Goal: Task Accomplishment & Management: Manage account settings

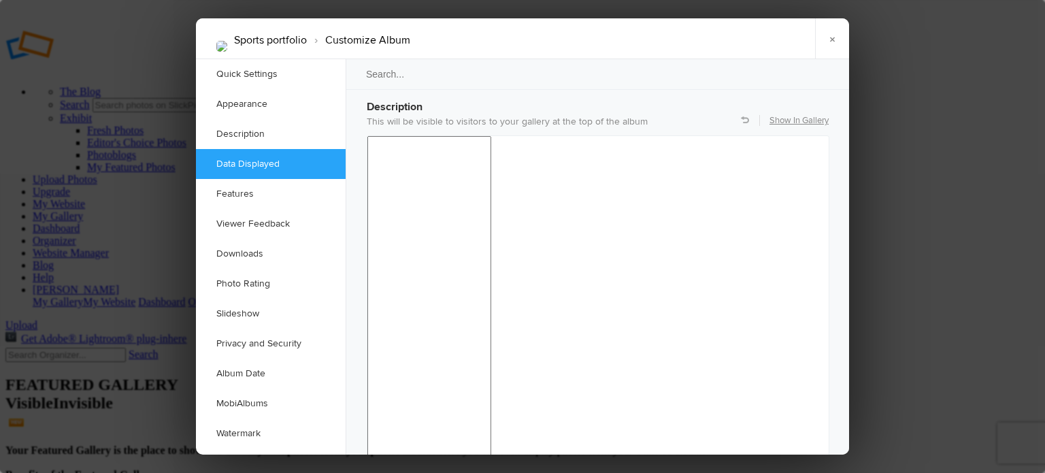
scroll to position [1180, 0]
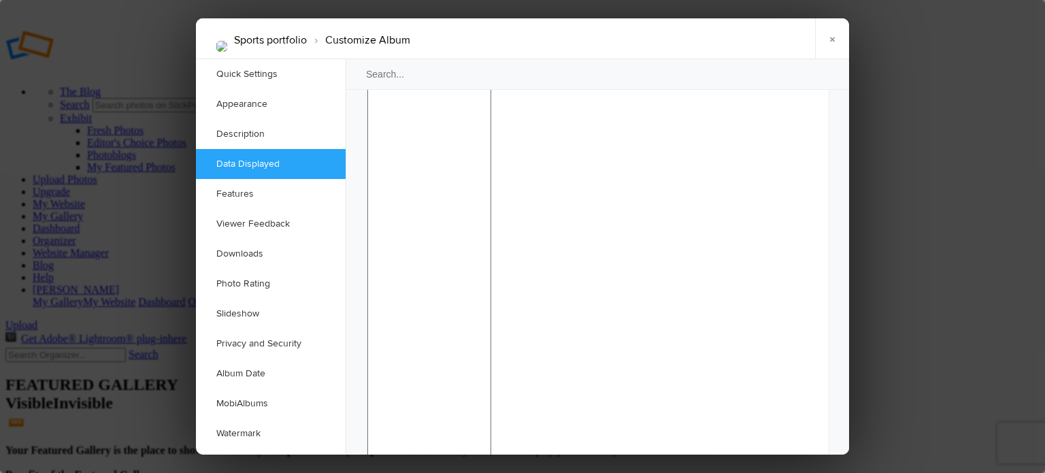
checkbox input "false"
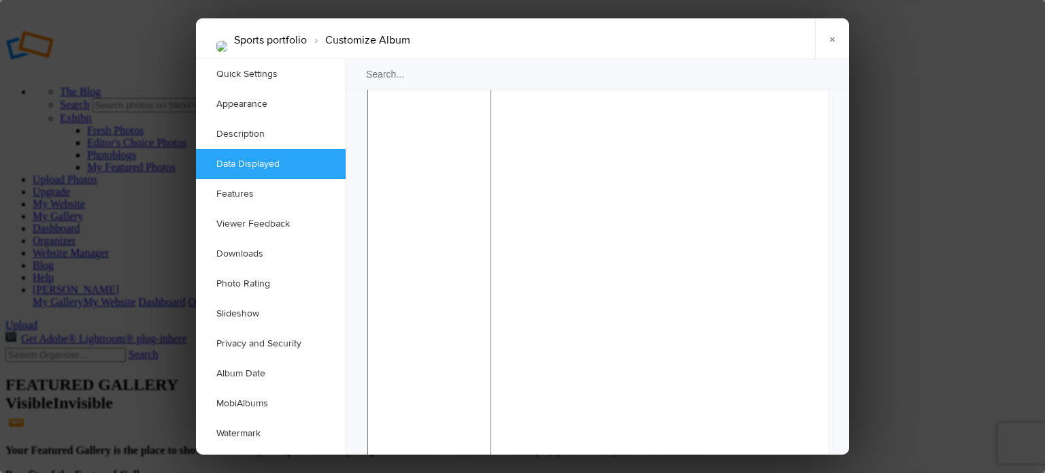
checkbox input "false"
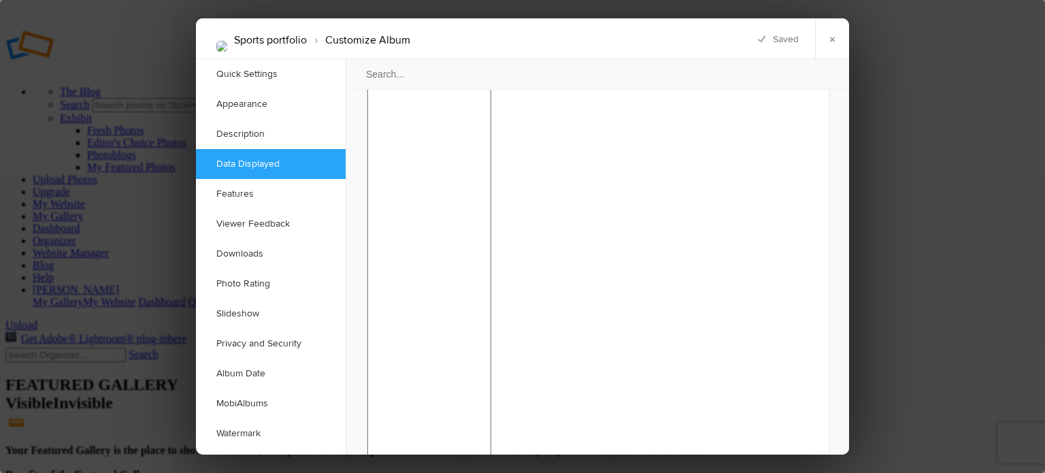
checkbox input "false"
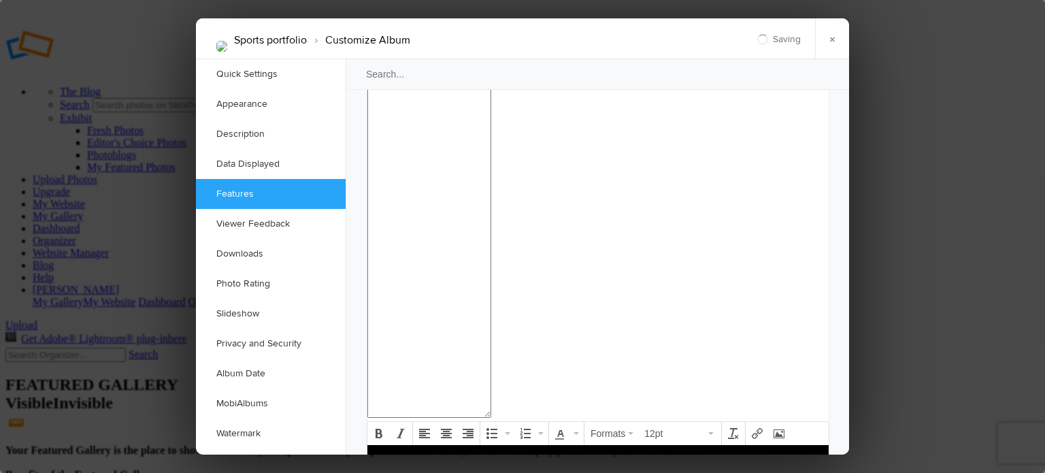
scroll to position [1542, 0]
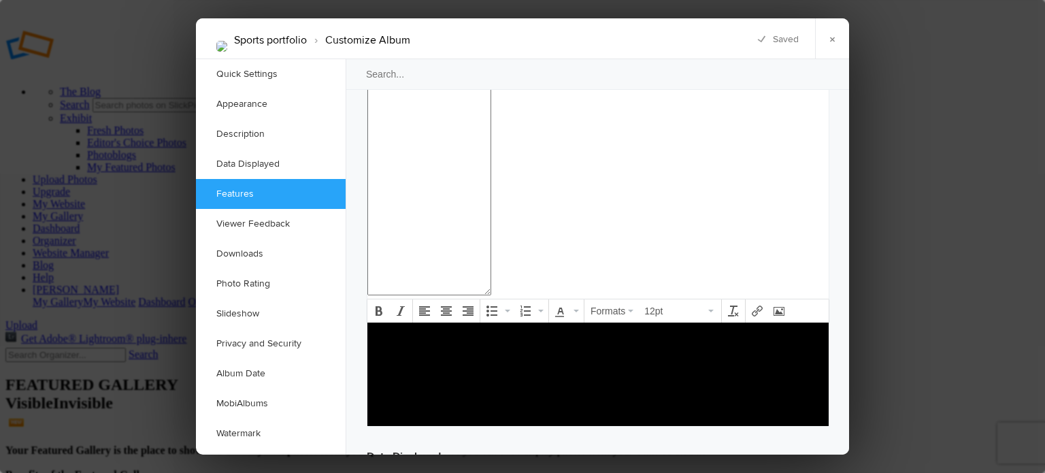
checkbox input "false"
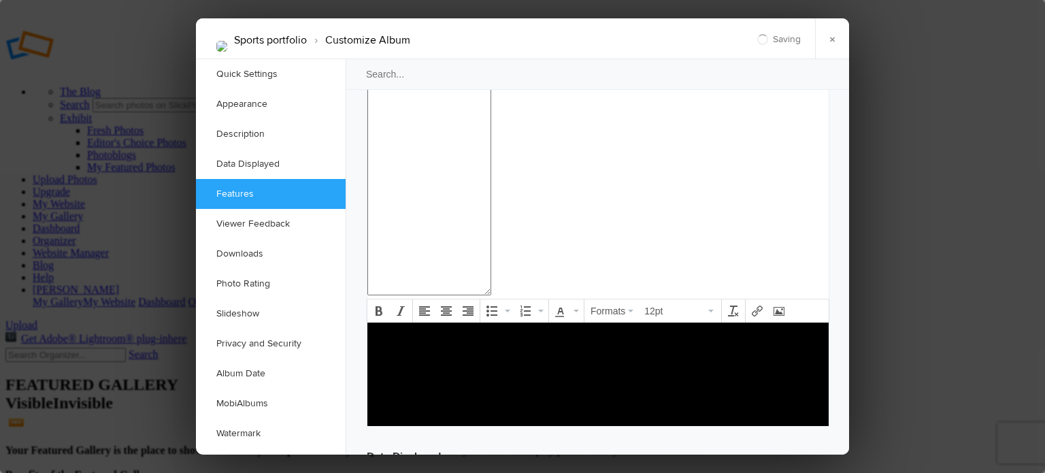
checkbox input "false"
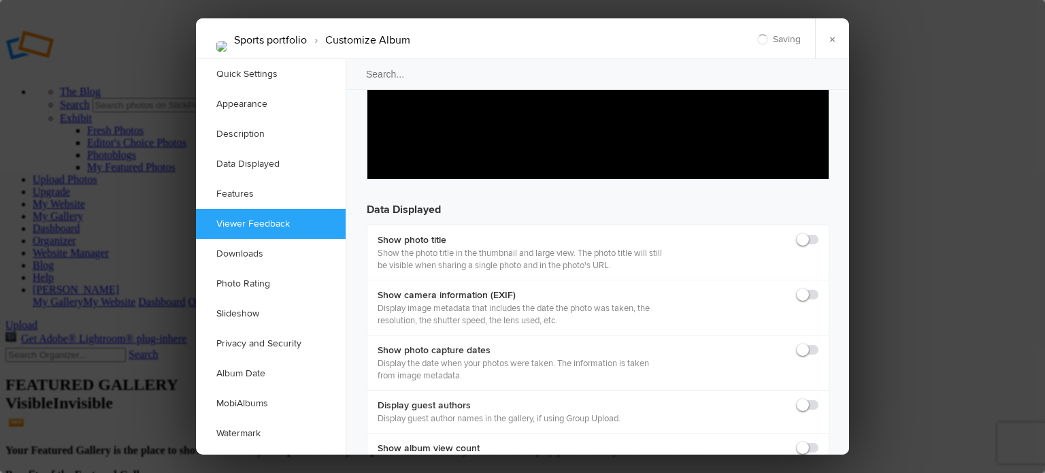
scroll to position [1815, 0]
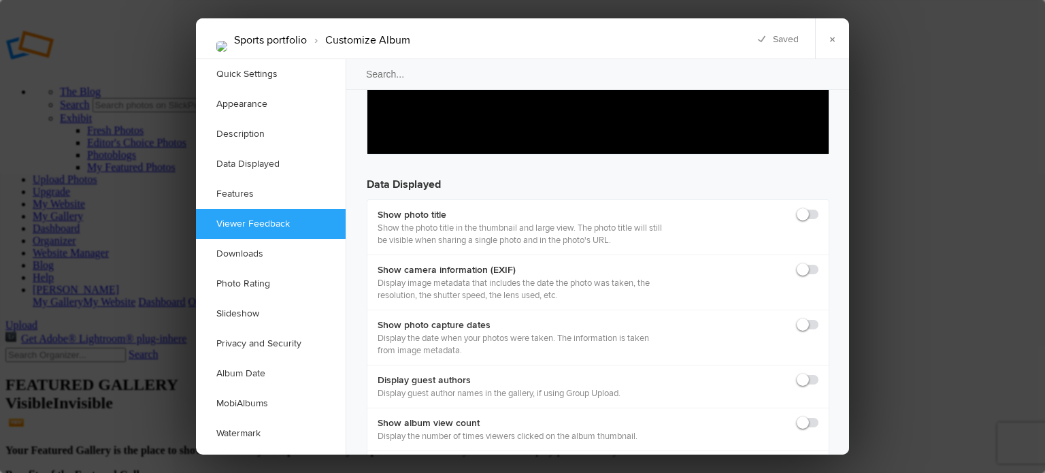
checkbox input "false"
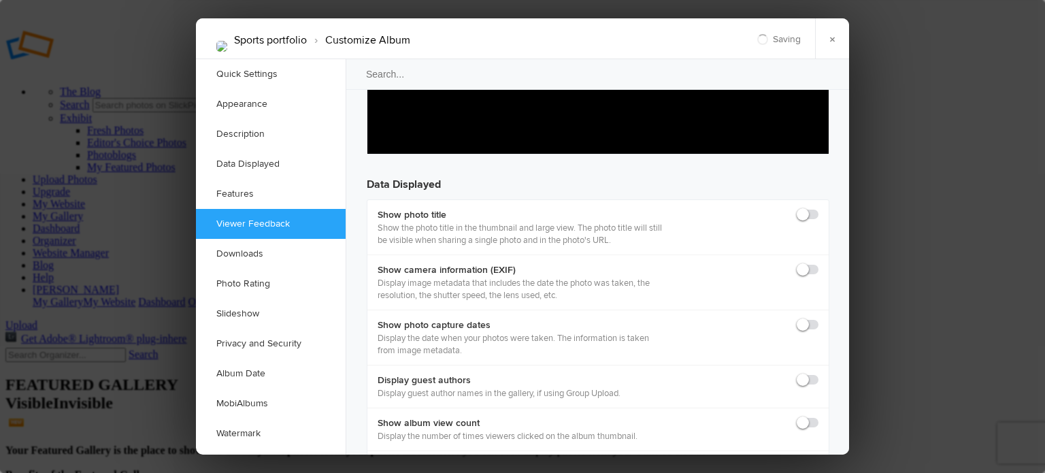
checkbox input "false"
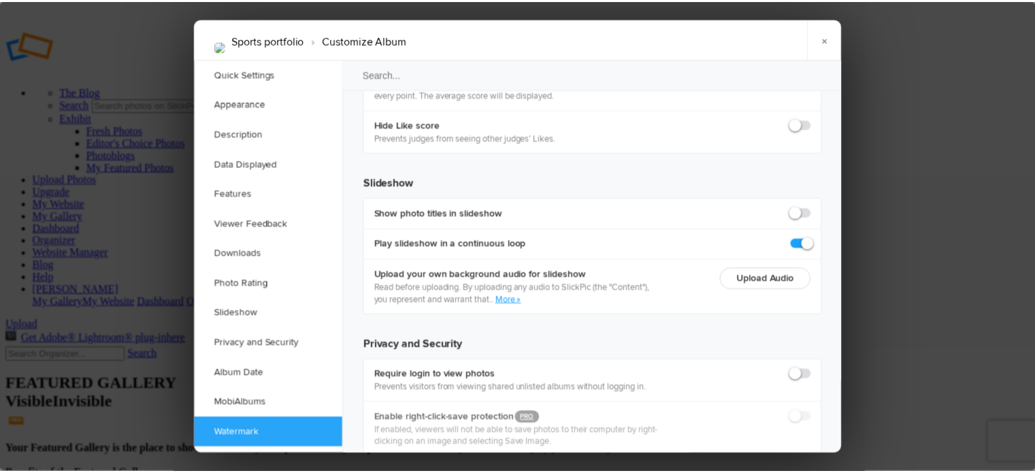
scroll to position [3010, 0]
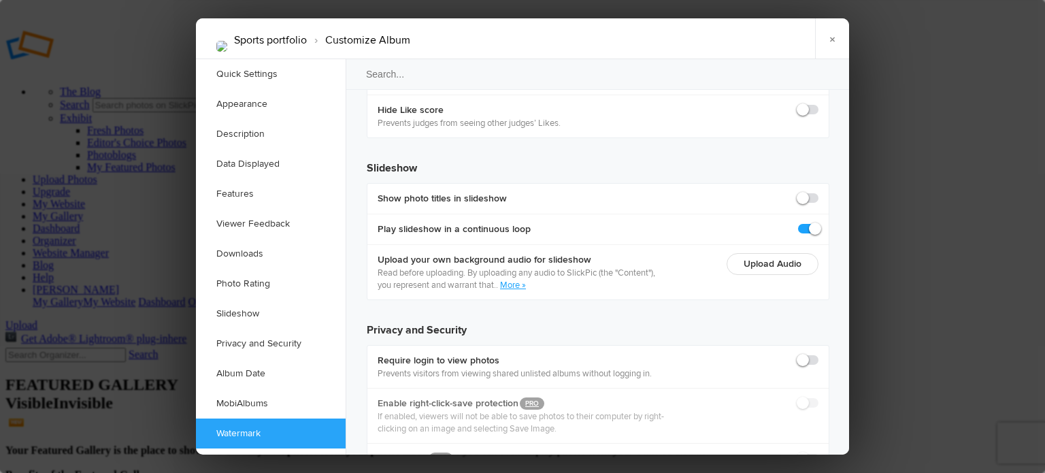
radio input "true"
click at [829, 39] on link "×" at bounding box center [832, 38] width 34 height 41
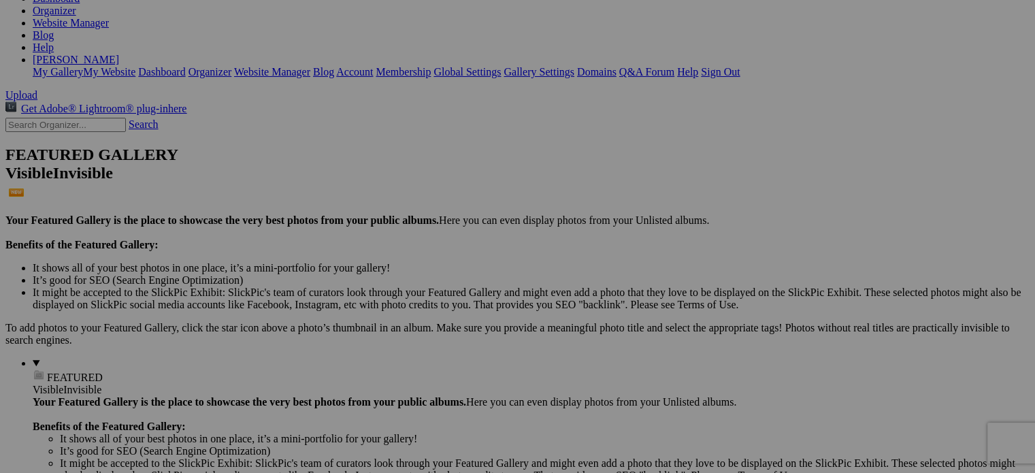
scroll to position [252, 0]
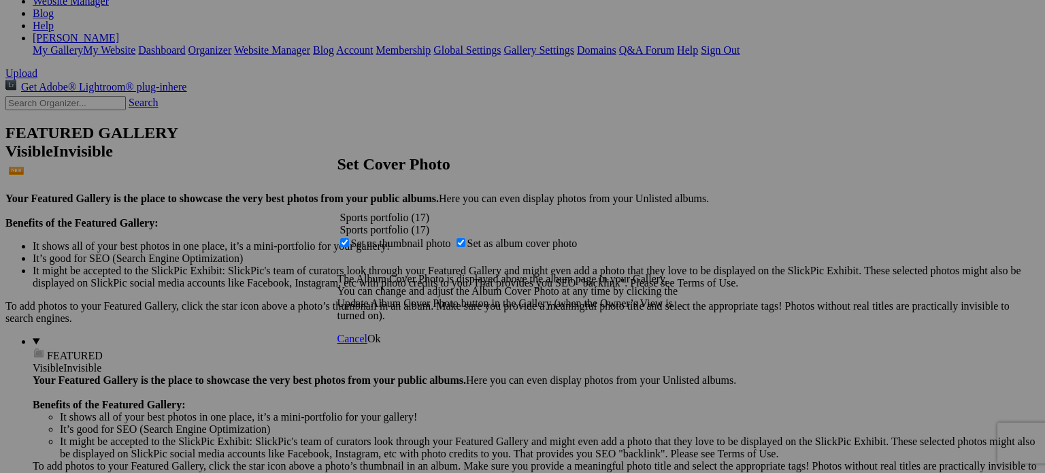
click at [381, 344] on span "Ok" at bounding box center [375, 339] width 14 height 12
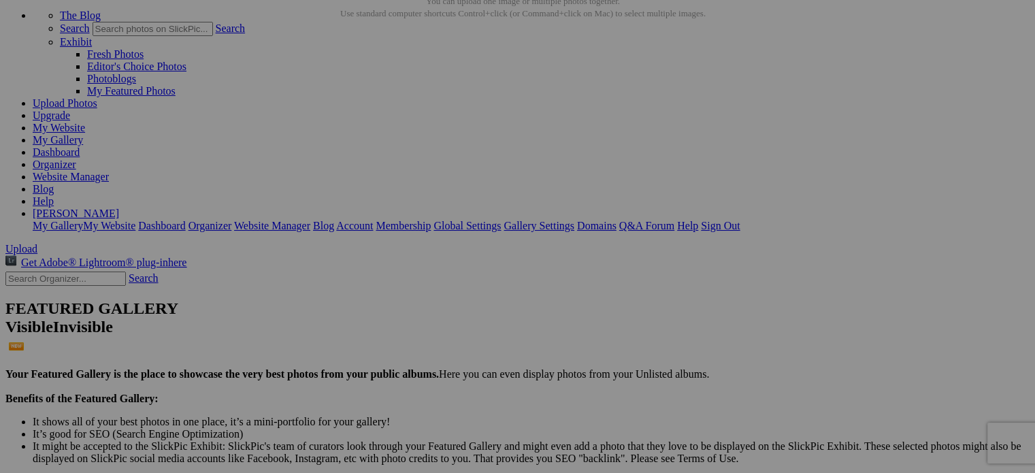
scroll to position [167, 0]
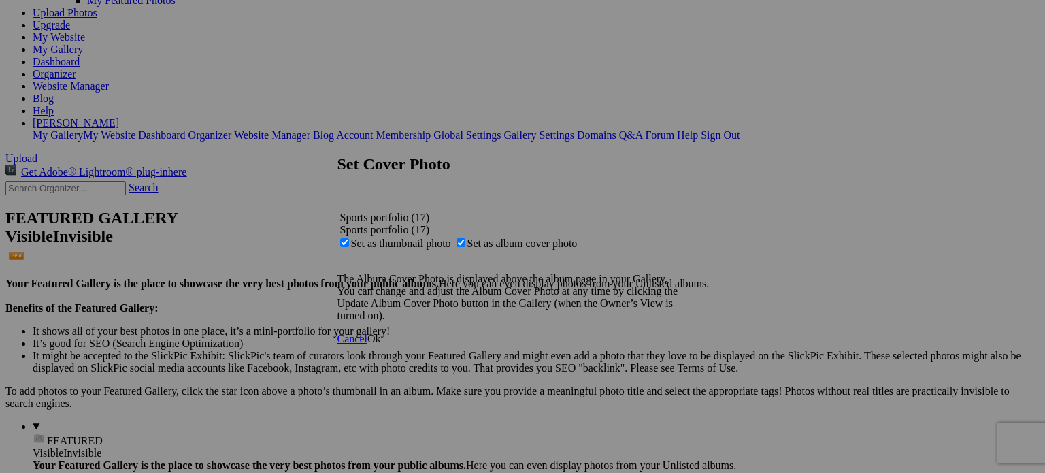
click at [381, 344] on link "Ok" at bounding box center [375, 339] width 14 height 12
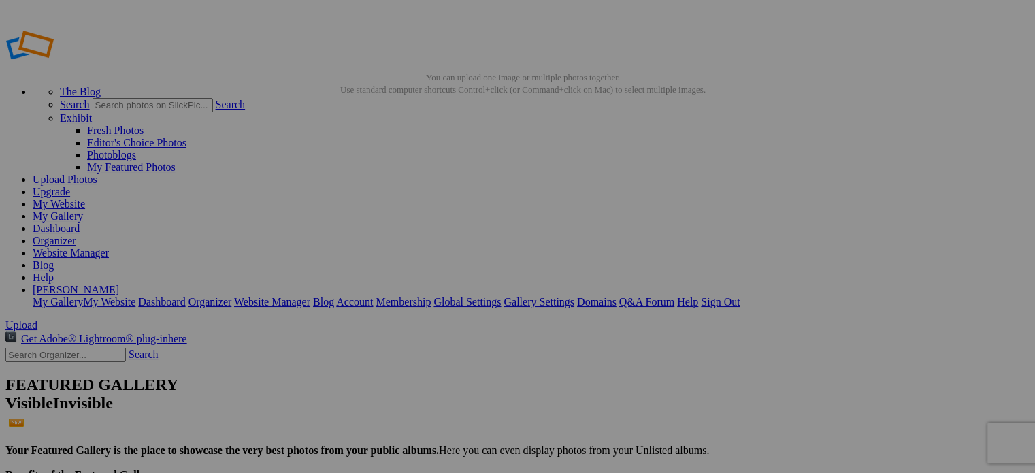
type input "Soccer Gallery"
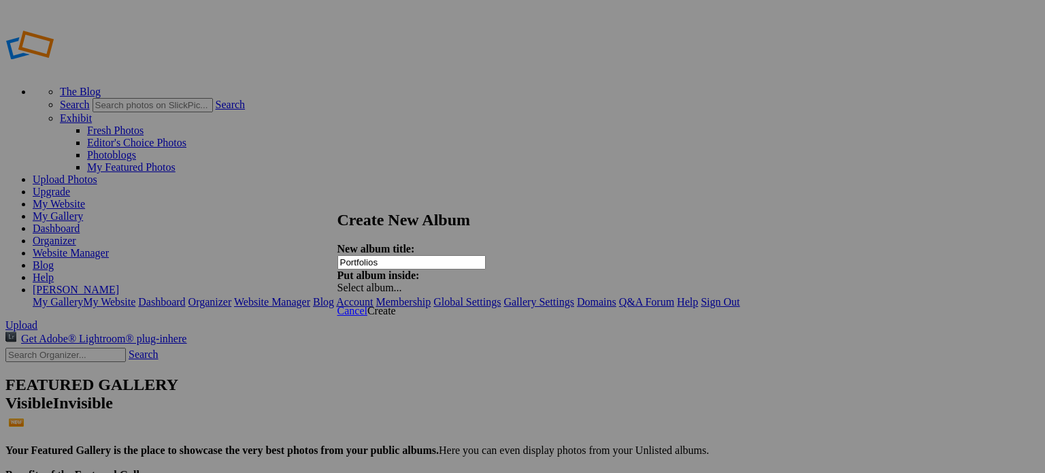
type input "Portfolios"
click at [396, 305] on span "Create" at bounding box center [382, 311] width 29 height 12
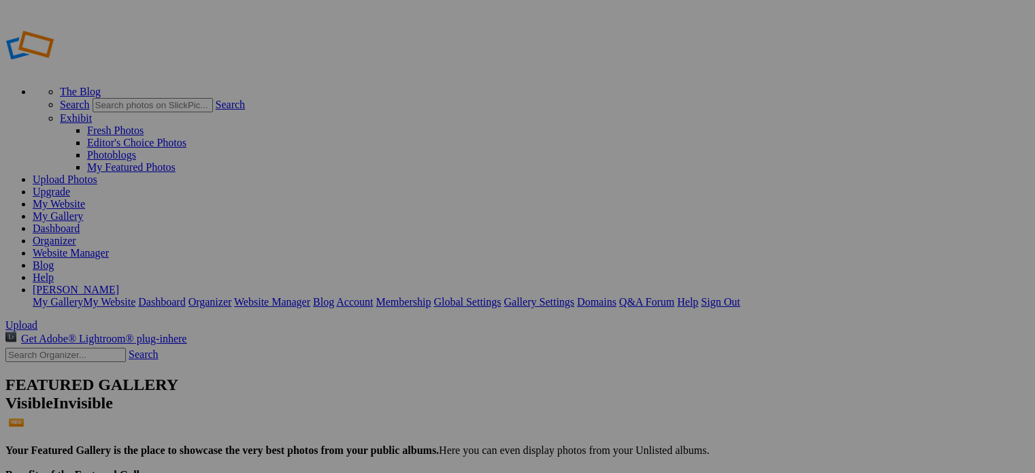
drag, startPoint x: 510, startPoint y: 187, endPoint x: 451, endPoint y: 146, distance: 71.8
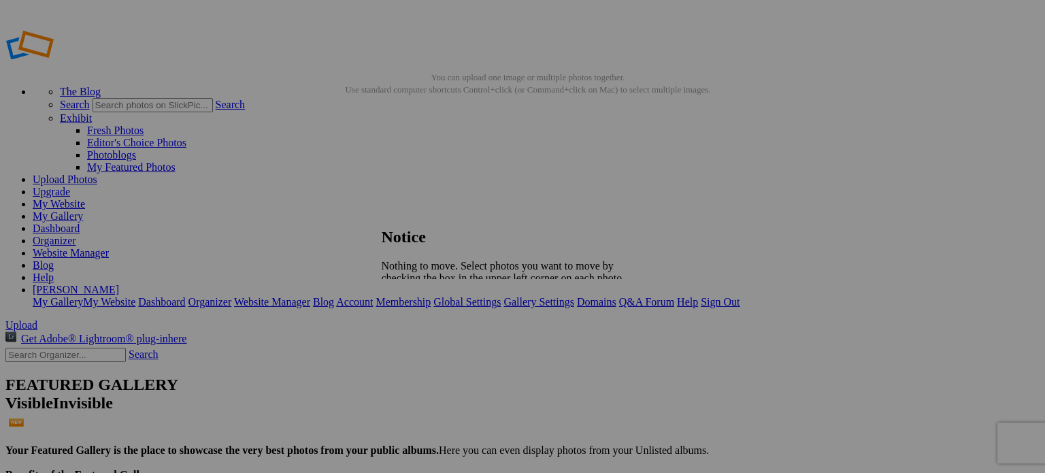
click at [406, 308] on span "Close" at bounding box center [394, 314] width 25 height 12
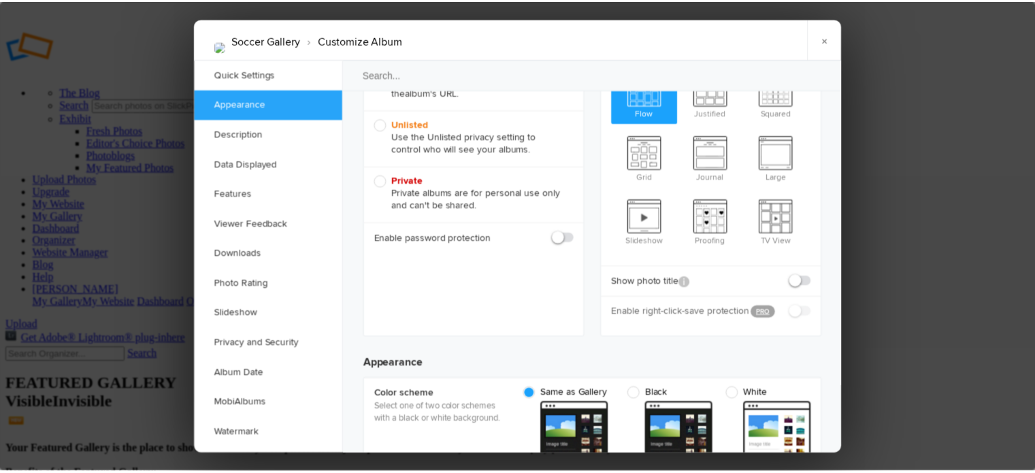
scroll to position [91, 0]
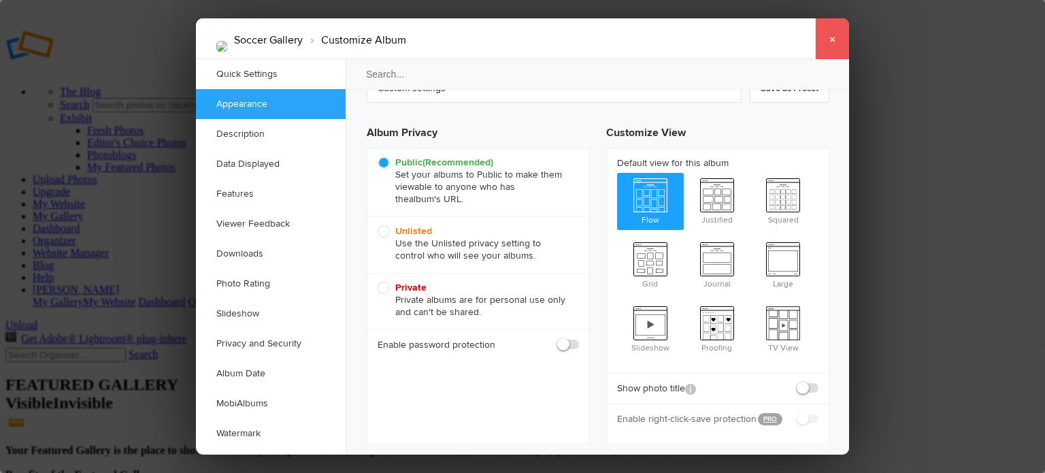
click at [828, 41] on link "×" at bounding box center [832, 38] width 34 height 41
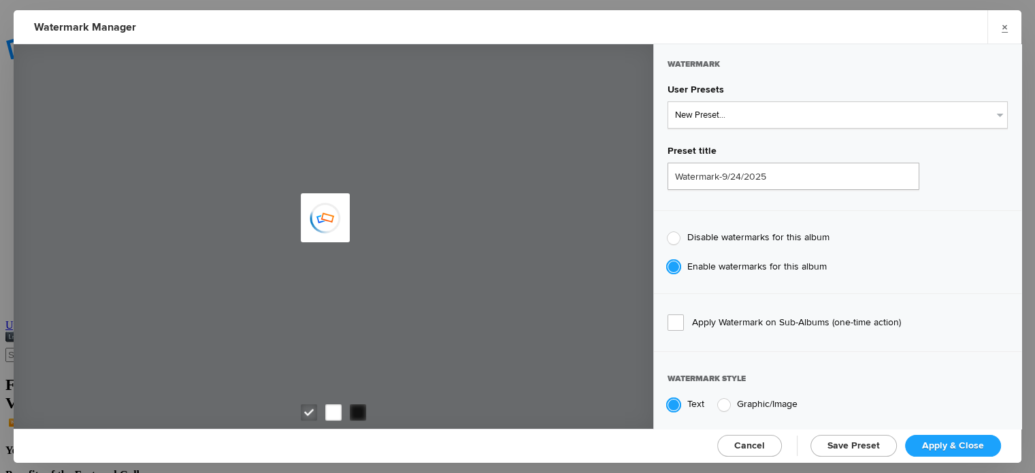
type input "RDubeyphotography"
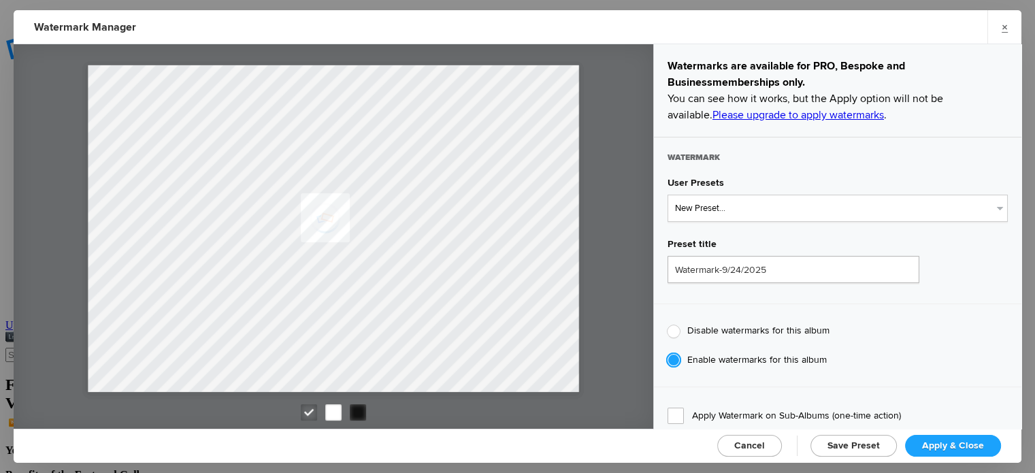
click at [756, 442] on span "Cancel" at bounding box center [749, 446] width 31 height 12
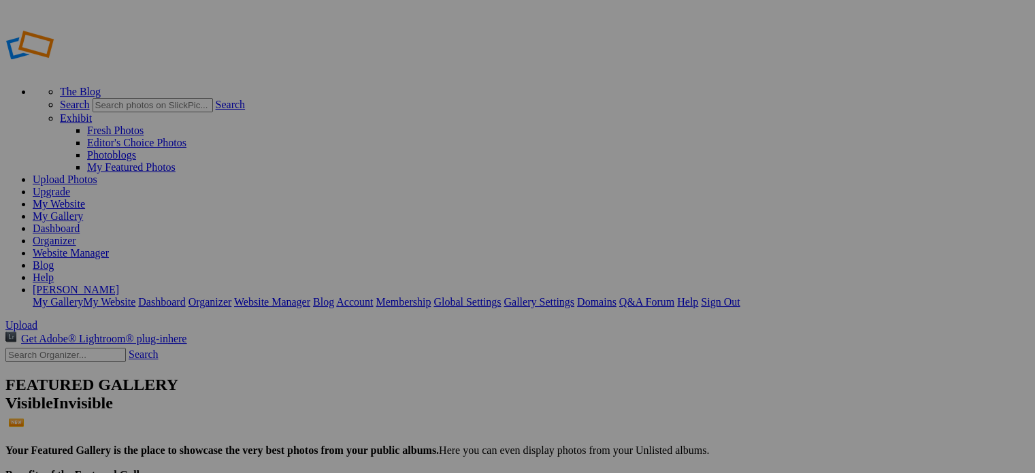
type input "Portfolios"
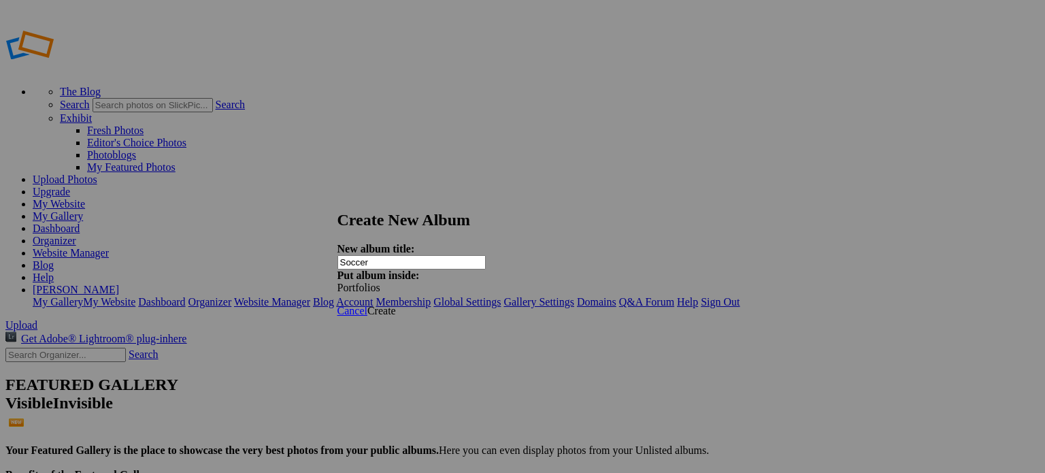
type input "Soccer"
click at [396, 305] on span "Create" at bounding box center [382, 311] width 29 height 12
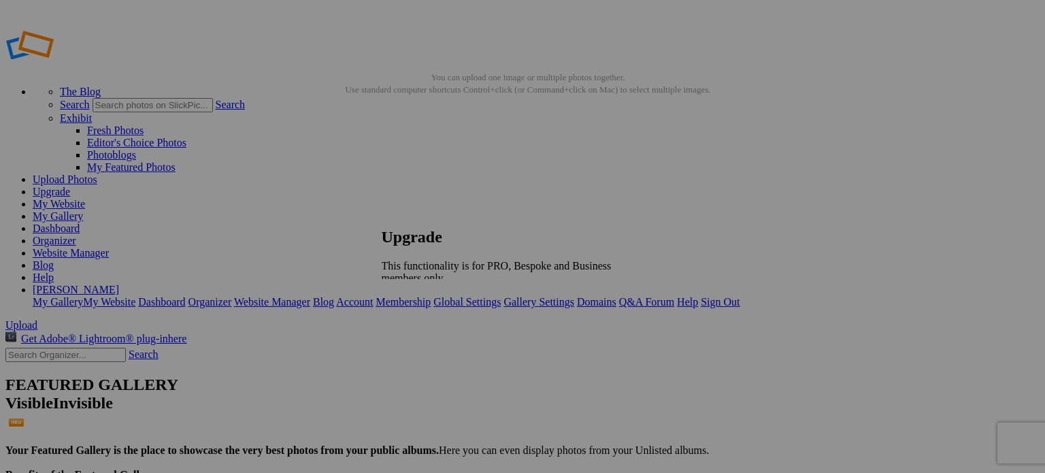
click at [406, 308] on span "Close" at bounding box center [394, 314] width 25 height 12
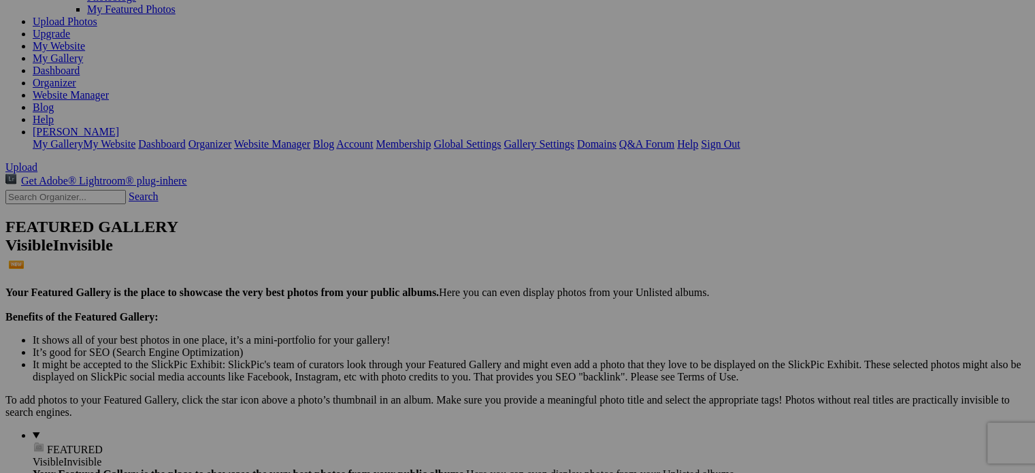
scroll to position [252, 0]
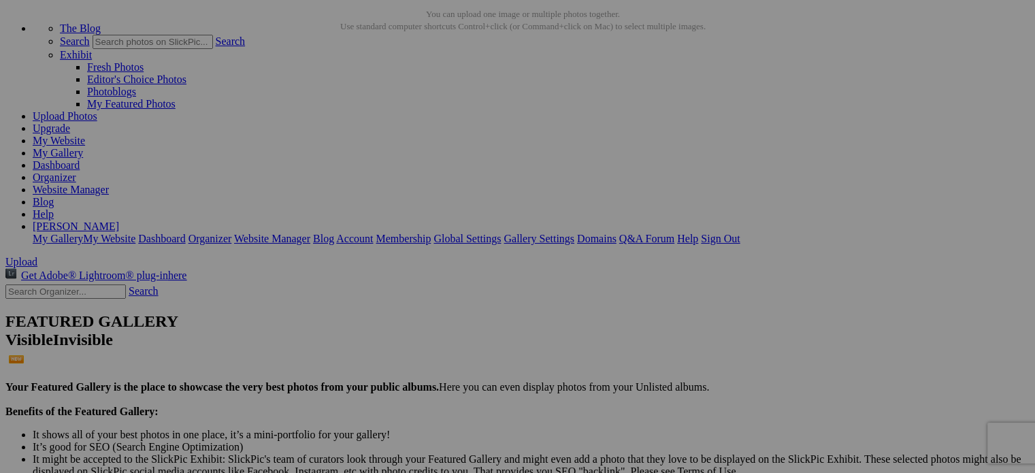
scroll to position [0, 0]
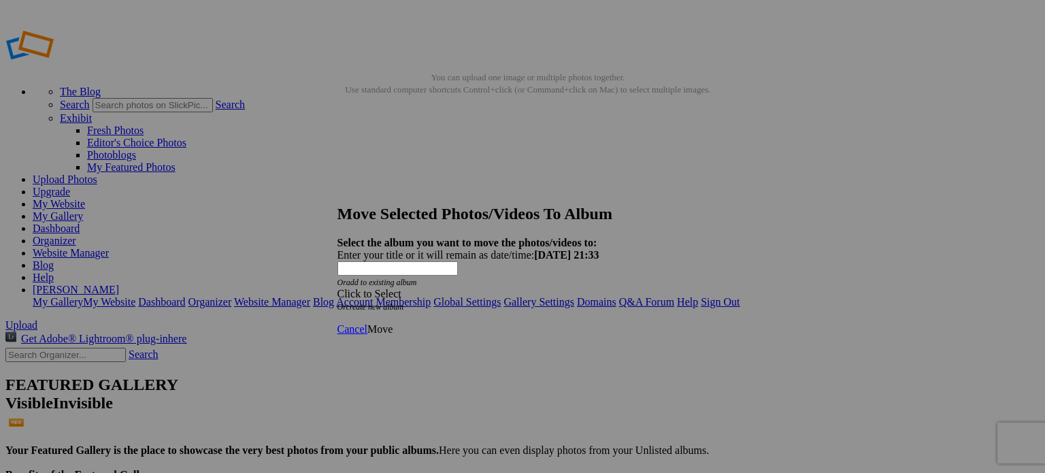
click at [499, 288] on div "Click to Select" at bounding box center [518, 294] width 361 height 12
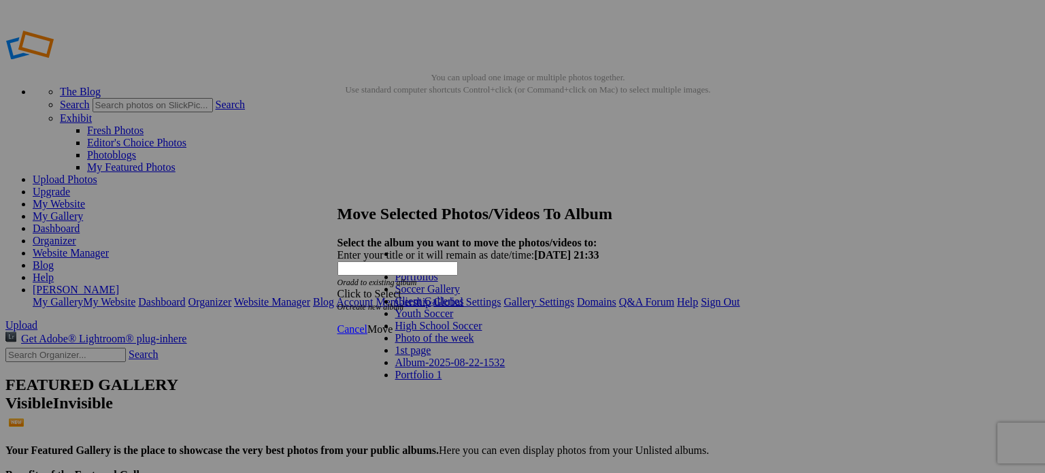
click at [438, 282] on link "Portfolios" at bounding box center [416, 277] width 43 height 12
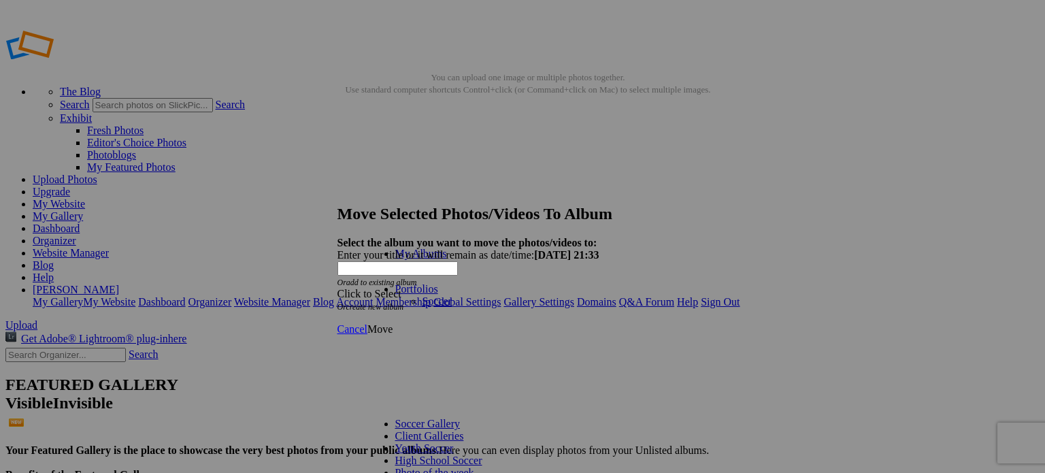
click at [423, 299] on link "Soccer" at bounding box center [438, 301] width 30 height 12
click at [393, 323] on span "Move" at bounding box center [380, 329] width 25 height 12
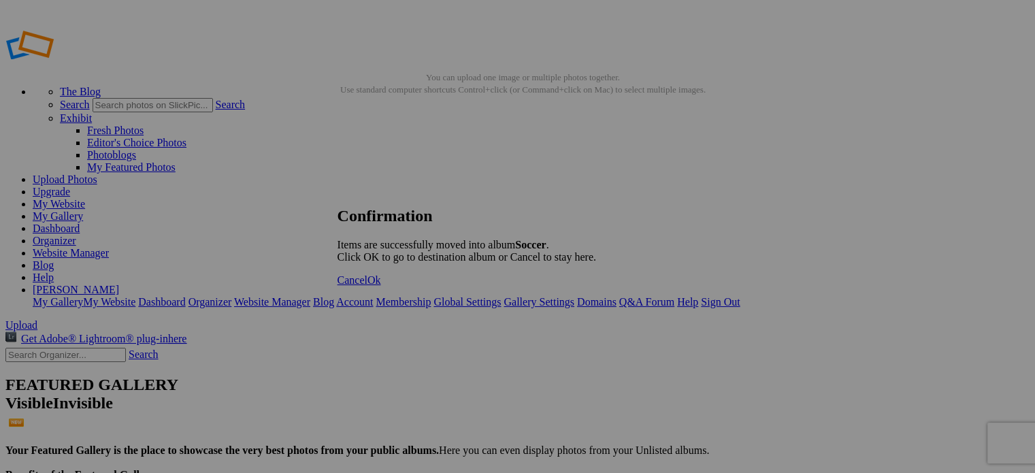
click at [381, 286] on span "Ok" at bounding box center [375, 280] width 14 height 12
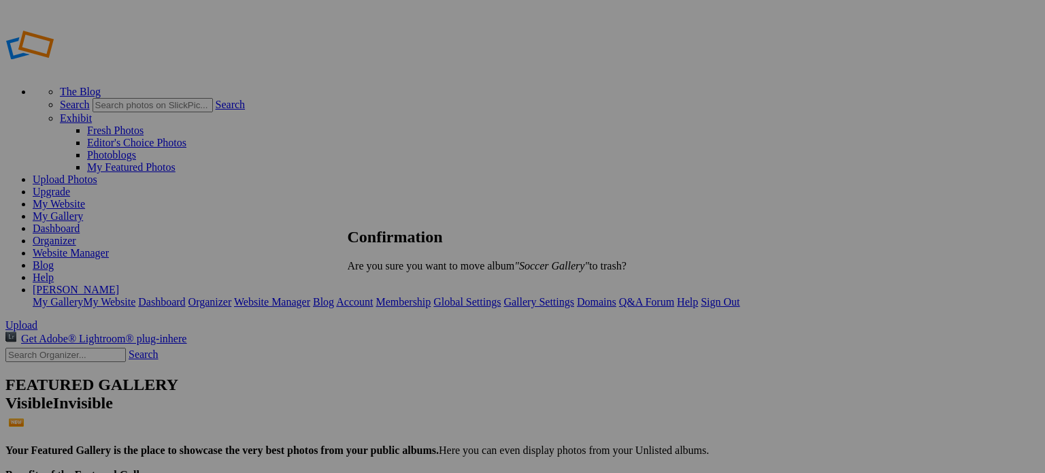
click at [393, 285] on span "Yes" at bounding box center [386, 289] width 16 height 12
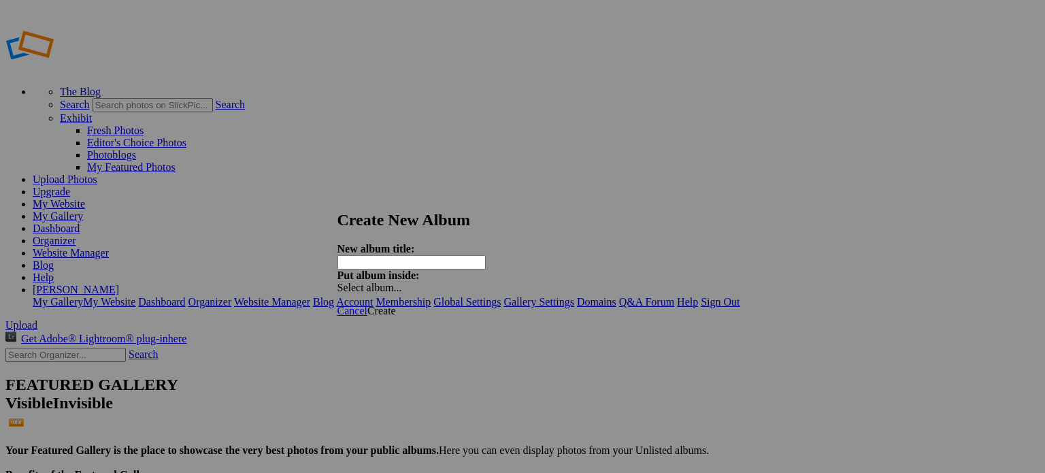
click at [402, 282] on span "Select album..." at bounding box center [370, 288] width 65 height 12
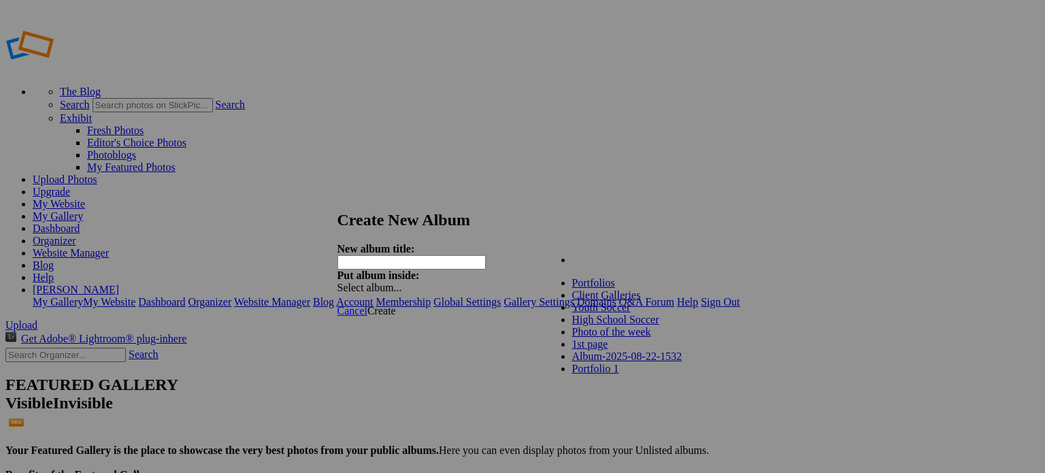
click at [572, 289] on span "Portfolios" at bounding box center [593, 283] width 43 height 12
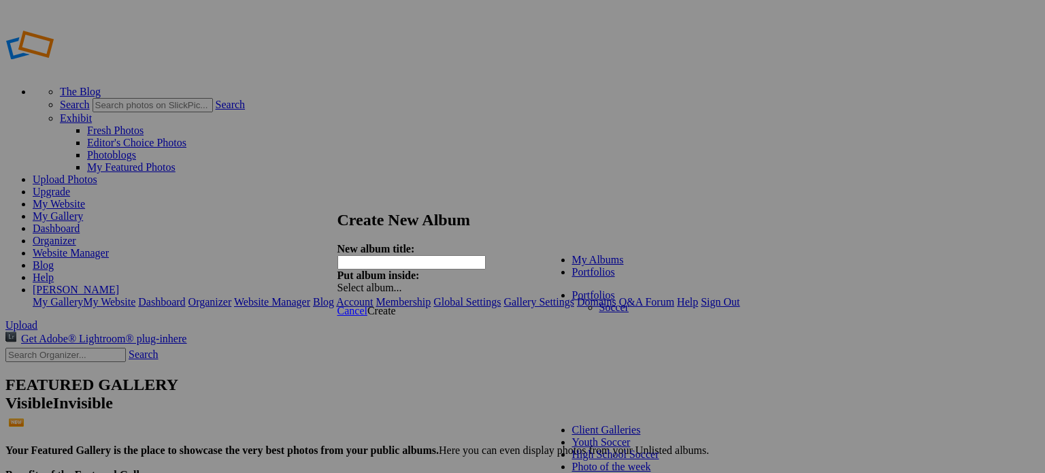
click at [437, 255] on input "text" at bounding box center [412, 262] width 148 height 14
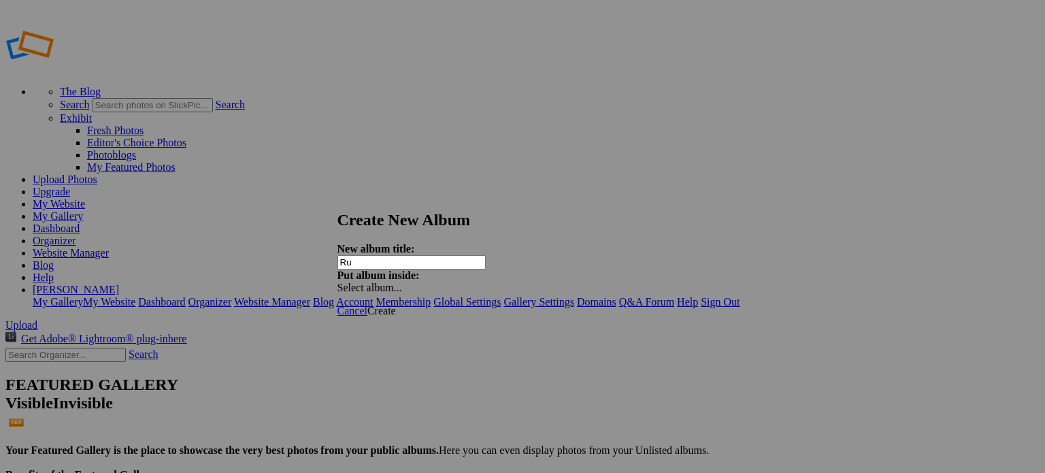
type input "R"
click at [449, 255] on input "Track & Field & Cross country" at bounding box center [412, 262] width 148 height 14
type input "Track & Field & Cross Country"
click at [396, 305] on span "Create" at bounding box center [382, 311] width 29 height 12
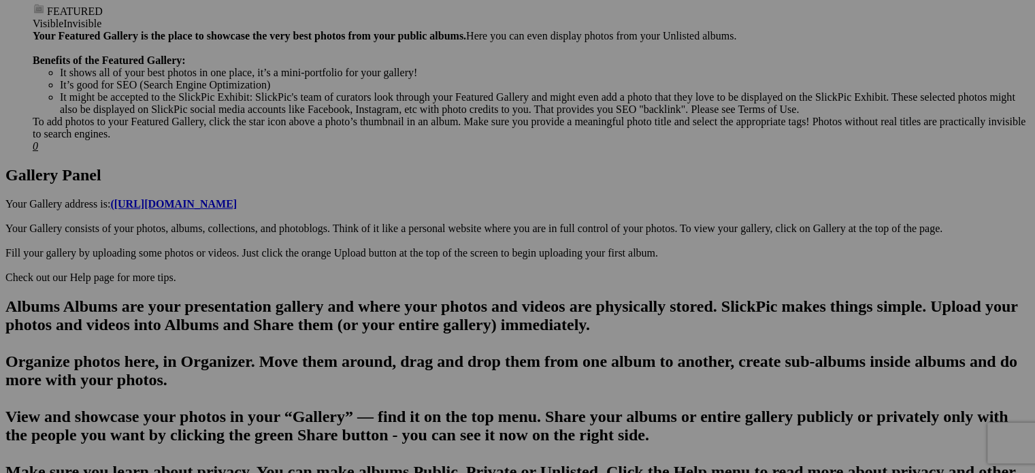
scroll to position [635, 0]
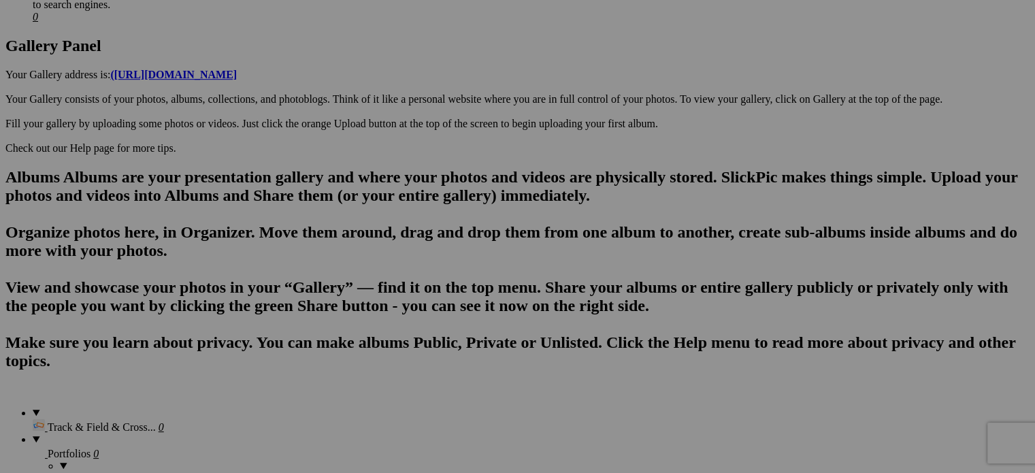
scroll to position [817, 0]
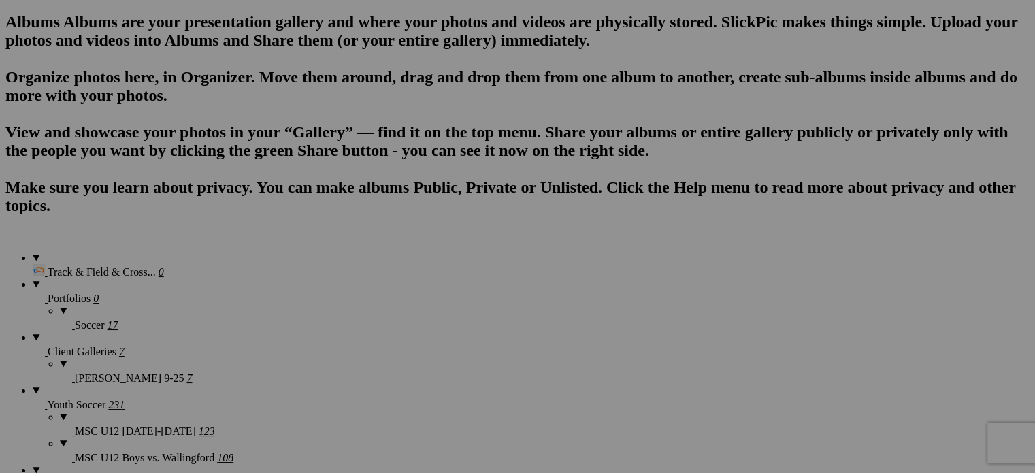
scroll to position [907, 0]
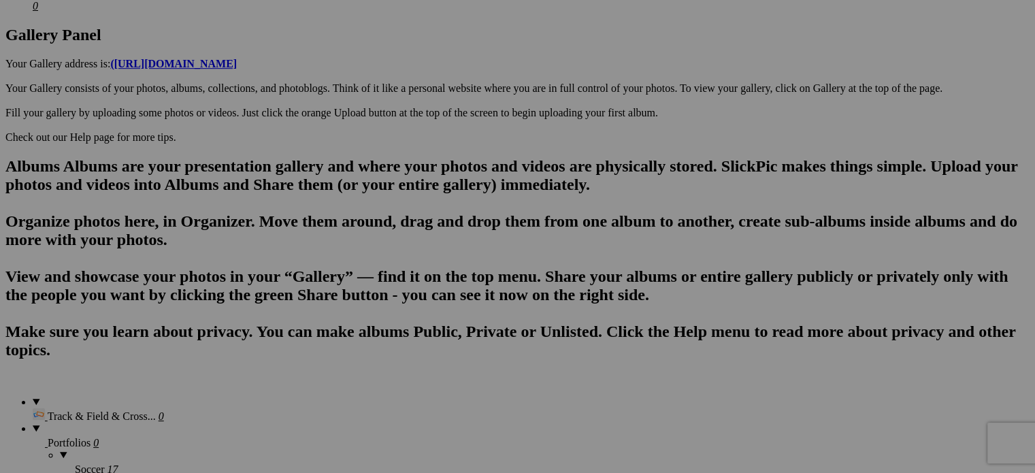
scroll to position [918, 0]
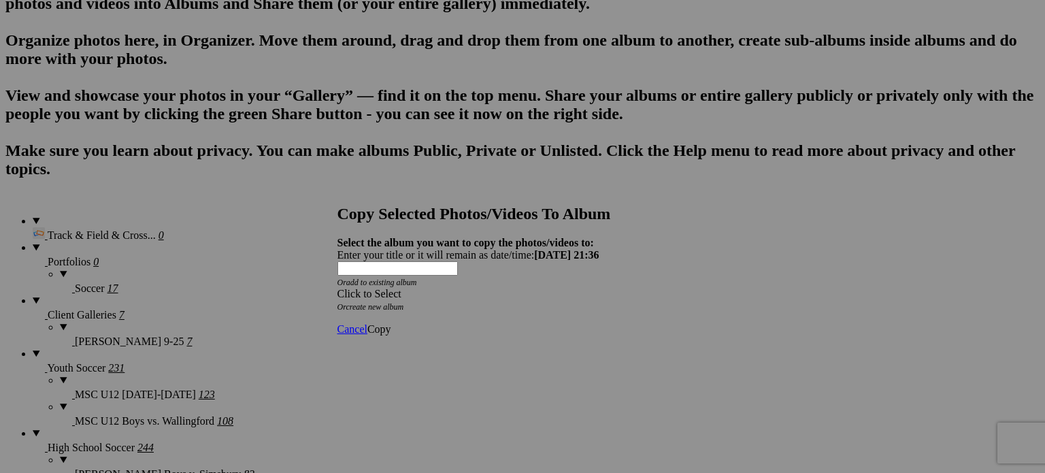
click at [432, 288] on div "Click to Select" at bounding box center [518, 294] width 361 height 12
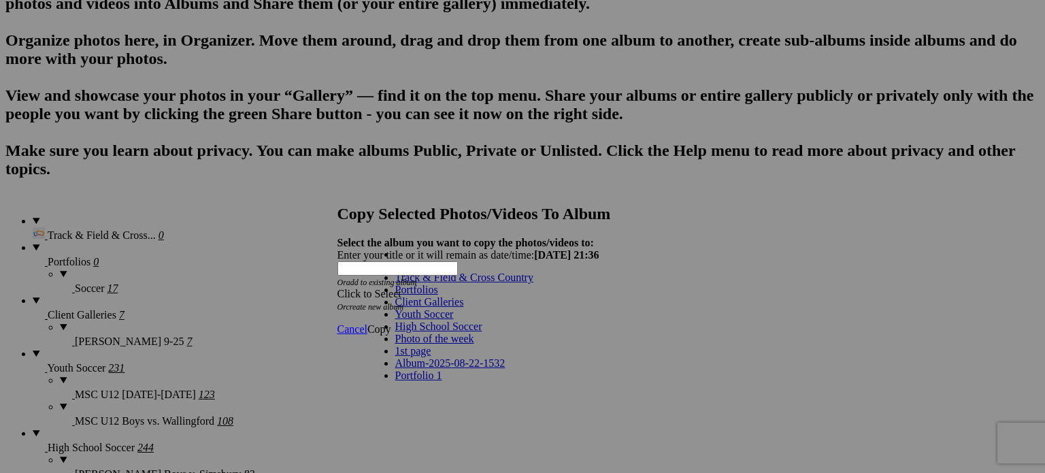
click at [436, 282] on link "Track & Field & Cross Country" at bounding box center [464, 278] width 138 height 12
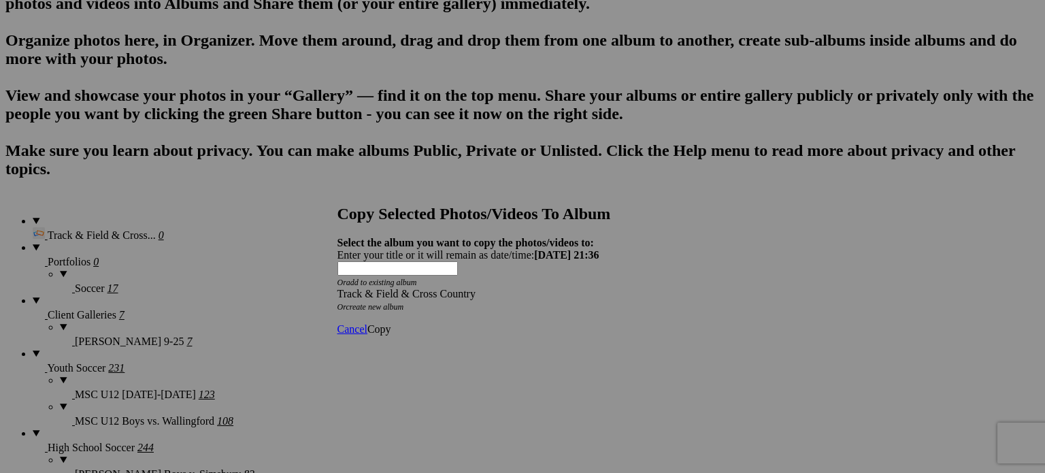
click at [391, 323] on span "Copy" at bounding box center [380, 329] width 24 height 12
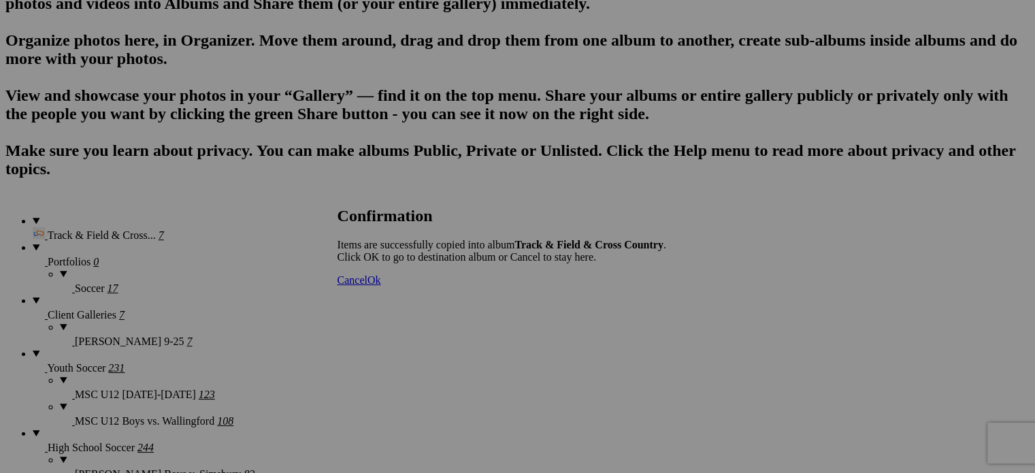
click at [381, 286] on span "Ok" at bounding box center [375, 280] width 14 height 12
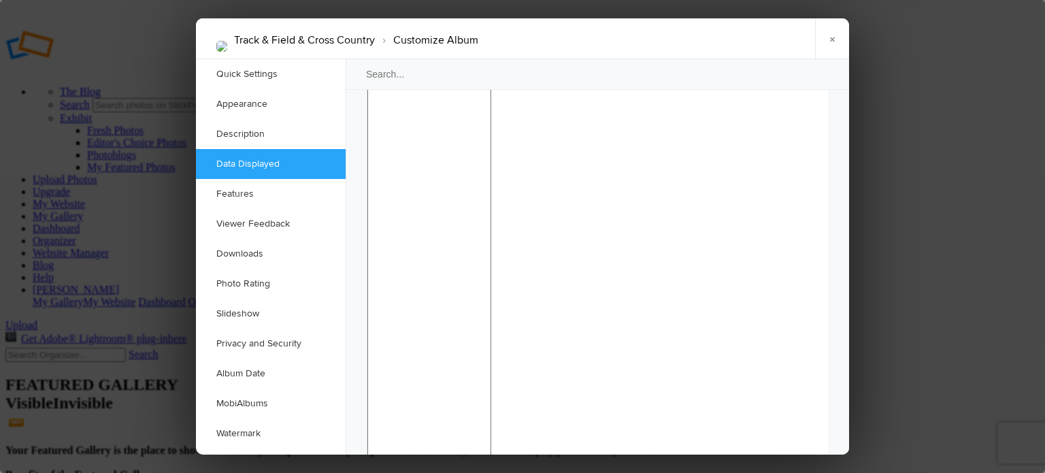
scroll to position [1180, 0]
checkbox input "false"
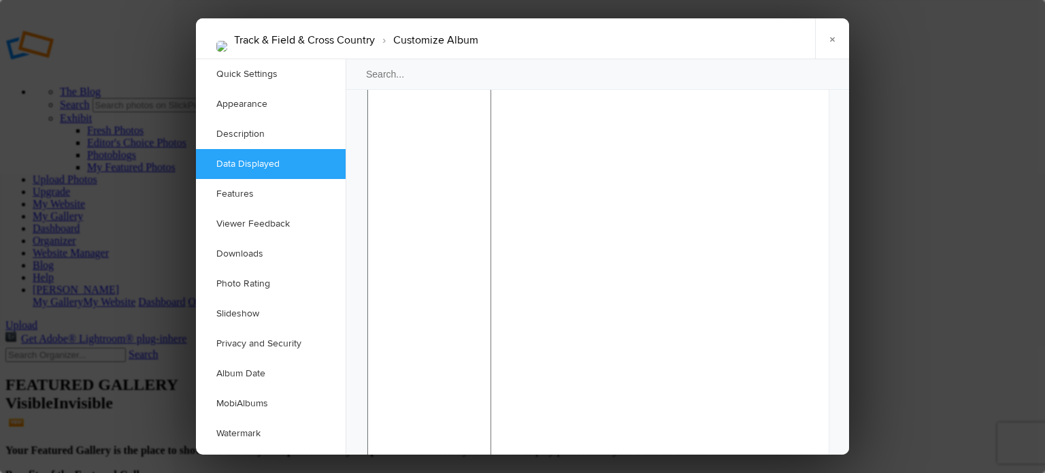
scroll to position [1270, 0]
checkbox input "false"
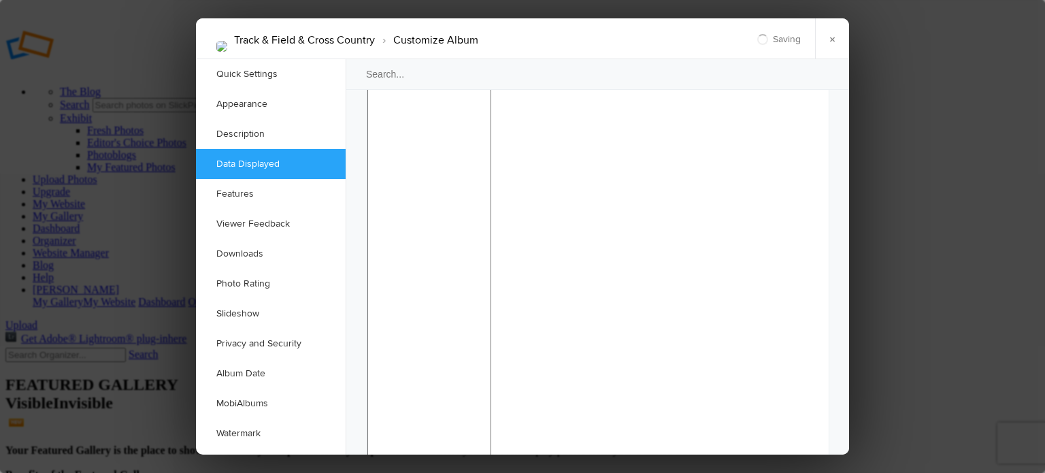
checkbox input "false"
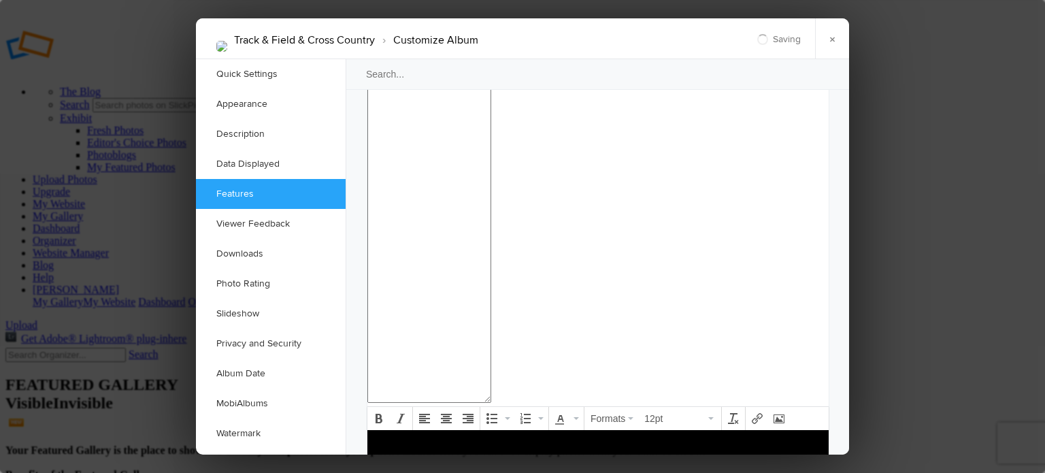
scroll to position [1542, 0]
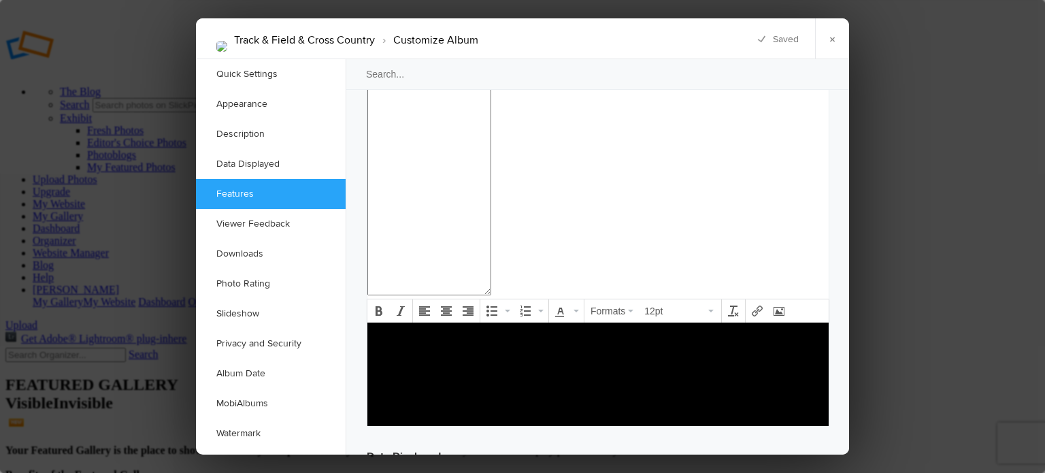
checkbox input "false"
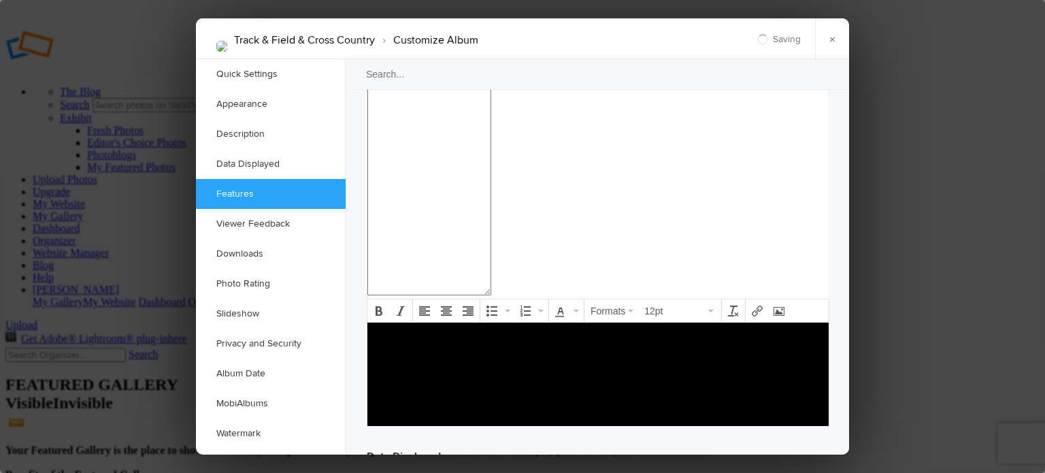
checkbox input "false"
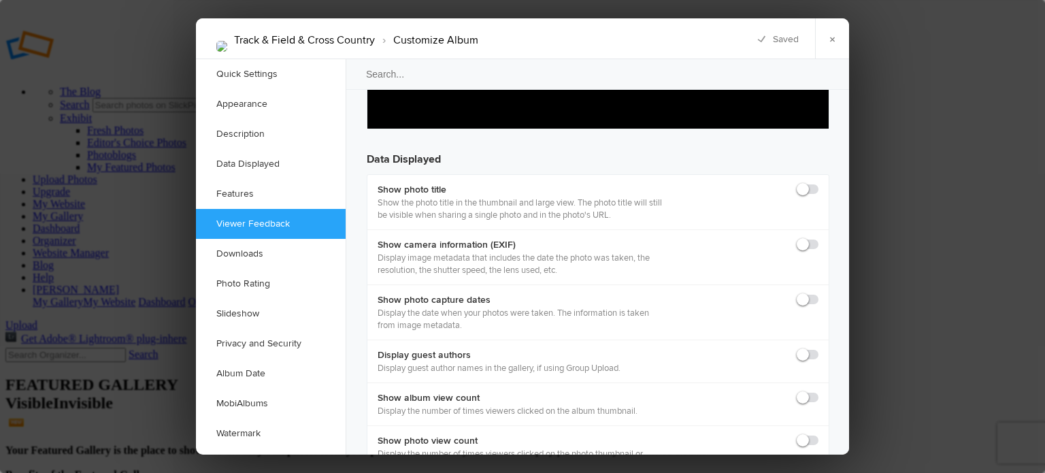
scroll to position [1815, 0]
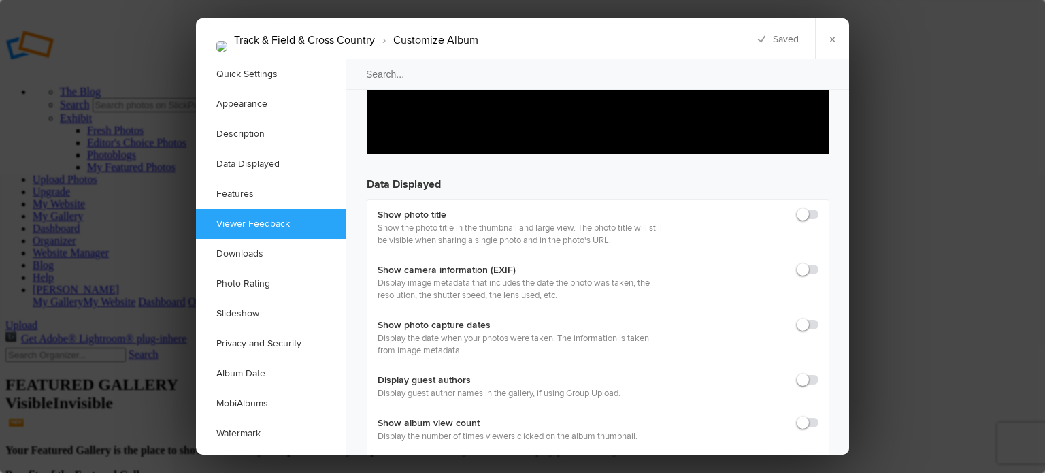
checkbox input "false"
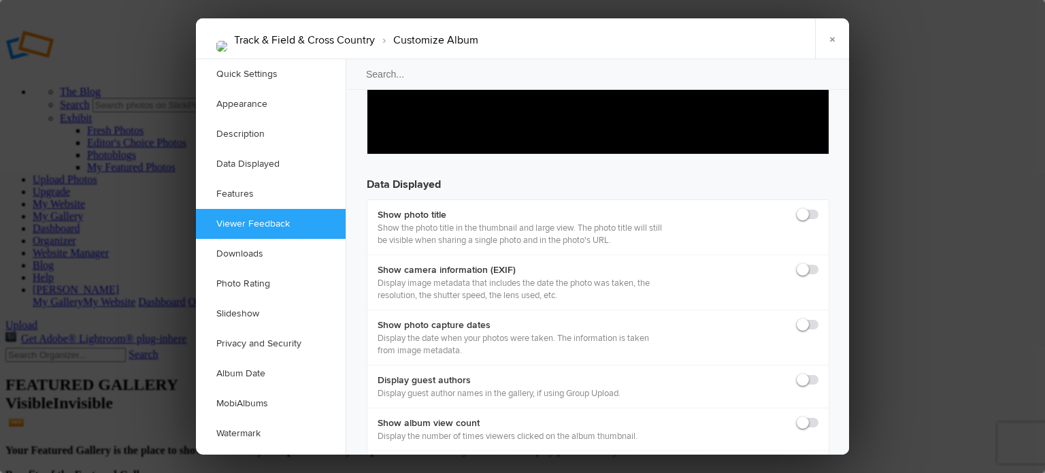
checkbox input "false"
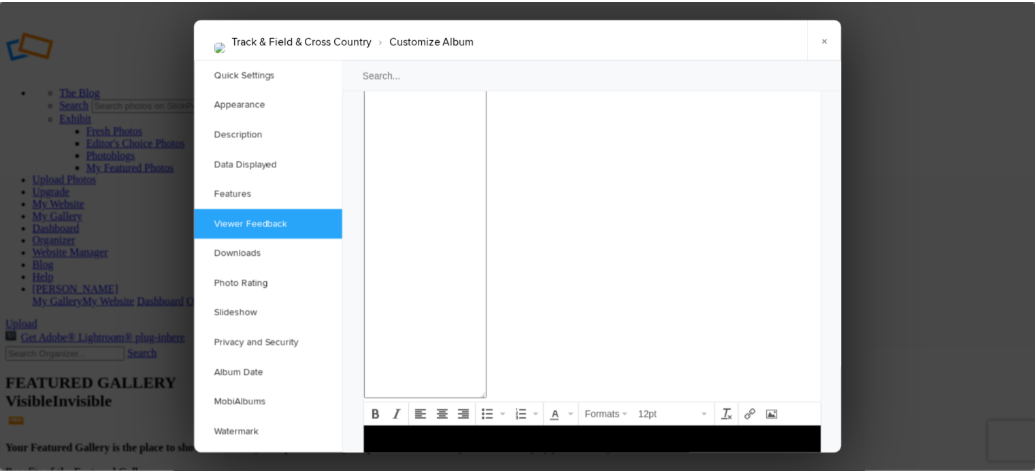
scroll to position [1361, 0]
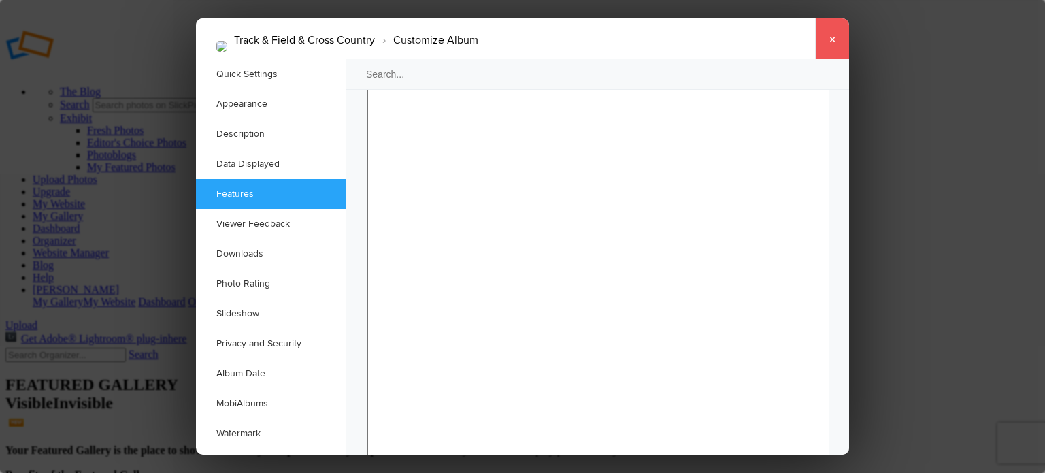
click at [831, 39] on link "×" at bounding box center [832, 38] width 34 height 41
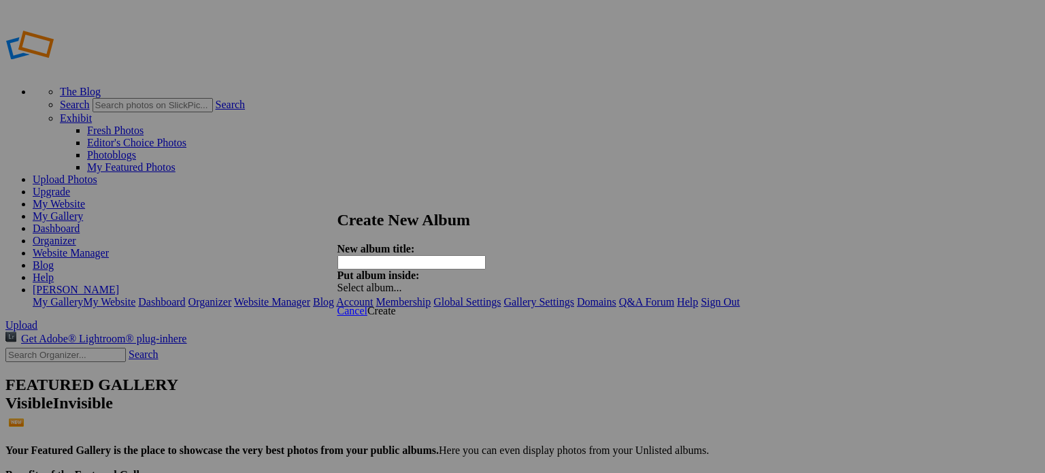
click at [402, 282] on span "Select album..." at bounding box center [370, 288] width 65 height 12
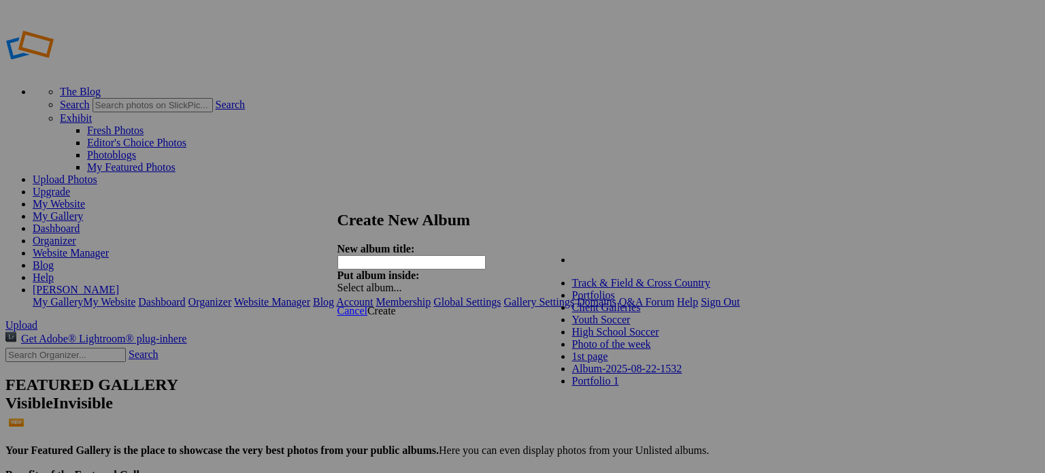
click at [572, 301] on span "Portfolios" at bounding box center [593, 295] width 43 height 12
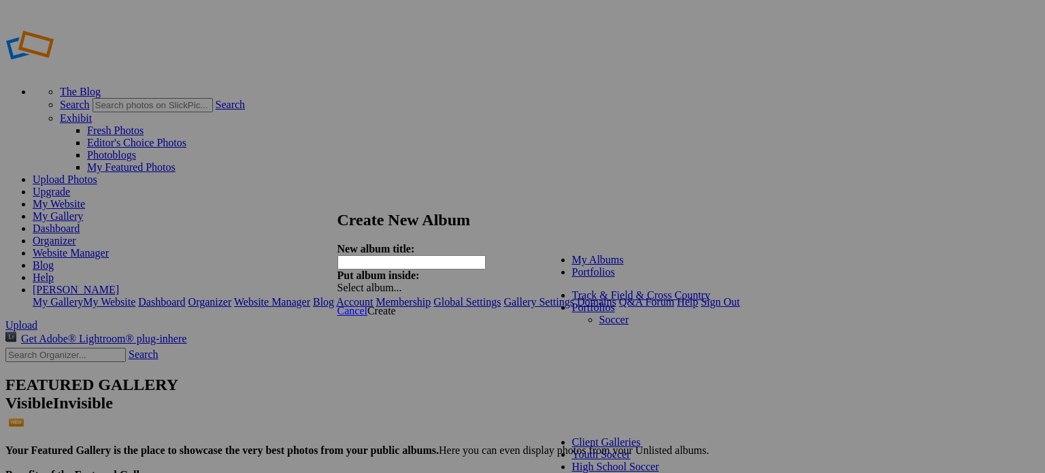
click at [428, 257] on input "text" at bounding box center [412, 262] width 148 height 14
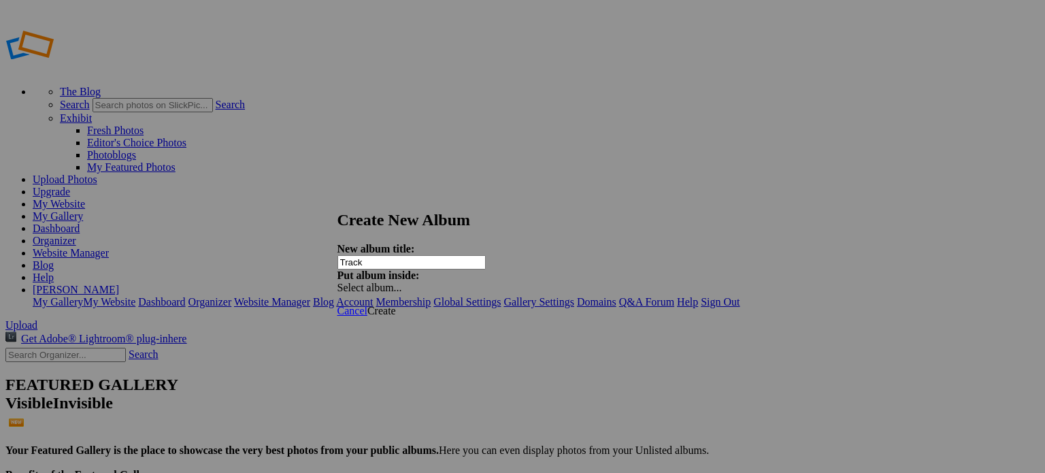
type input "Track"
click at [402, 282] on span "Select album..." at bounding box center [370, 288] width 65 height 12
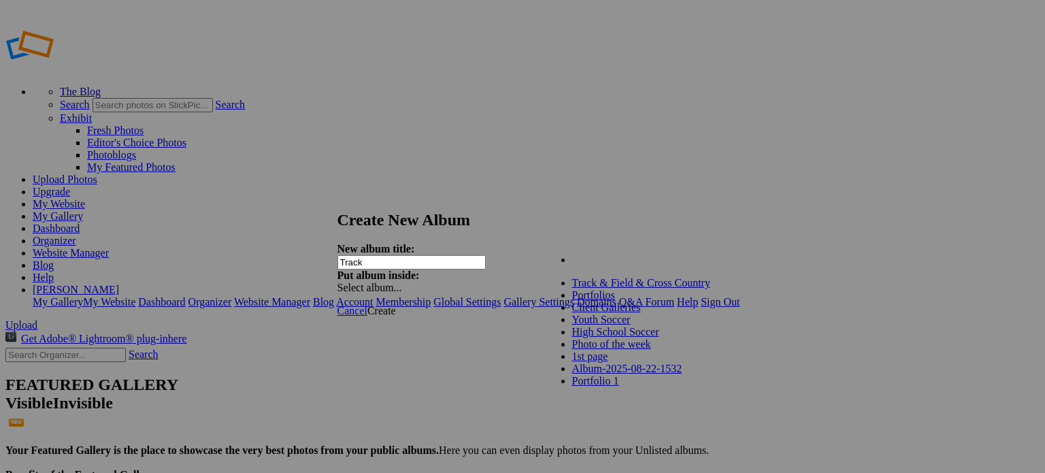
click at [572, 301] on span "Portfolios" at bounding box center [593, 295] width 43 height 12
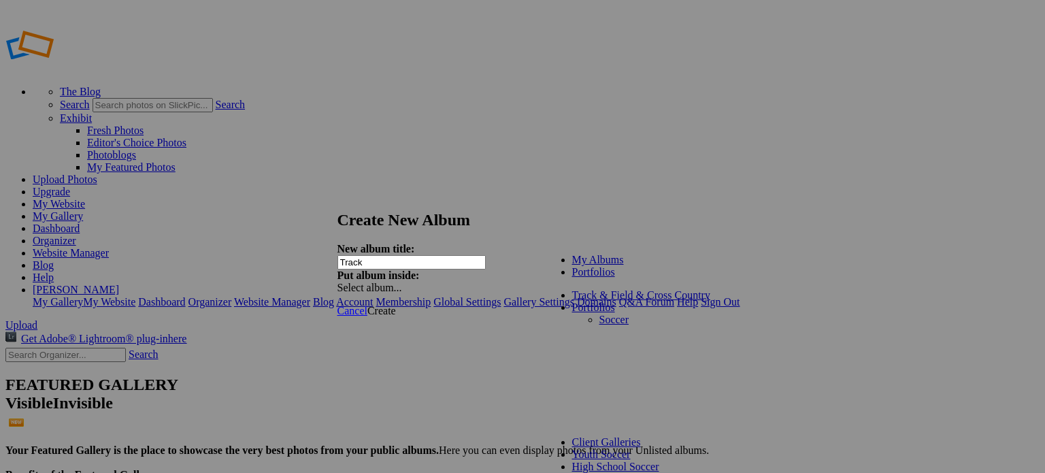
click at [572, 278] on link "Portfolios" at bounding box center [593, 272] width 43 height 12
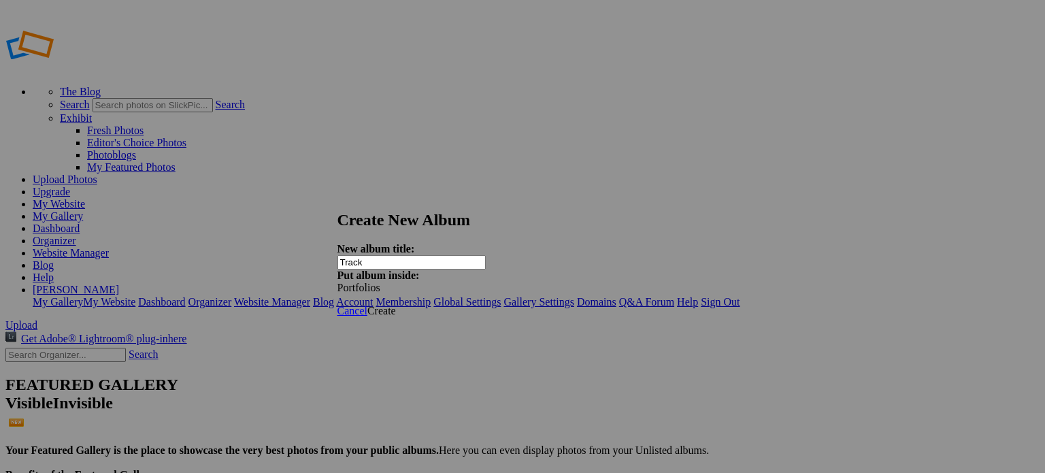
click at [396, 305] on span "Create" at bounding box center [382, 311] width 29 height 12
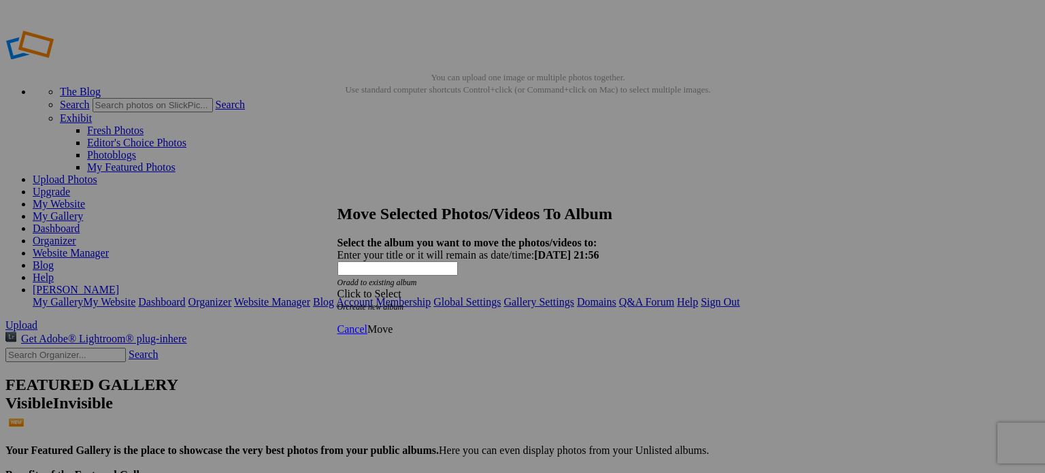
click at [461, 288] on div "Click to Select" at bounding box center [518, 294] width 361 height 12
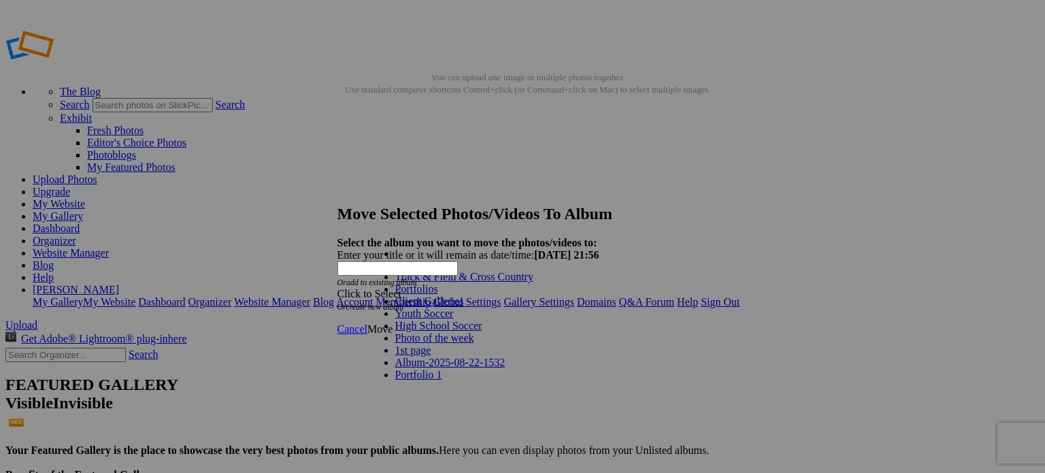
click at [438, 295] on link "Portfolios" at bounding box center [416, 289] width 43 height 12
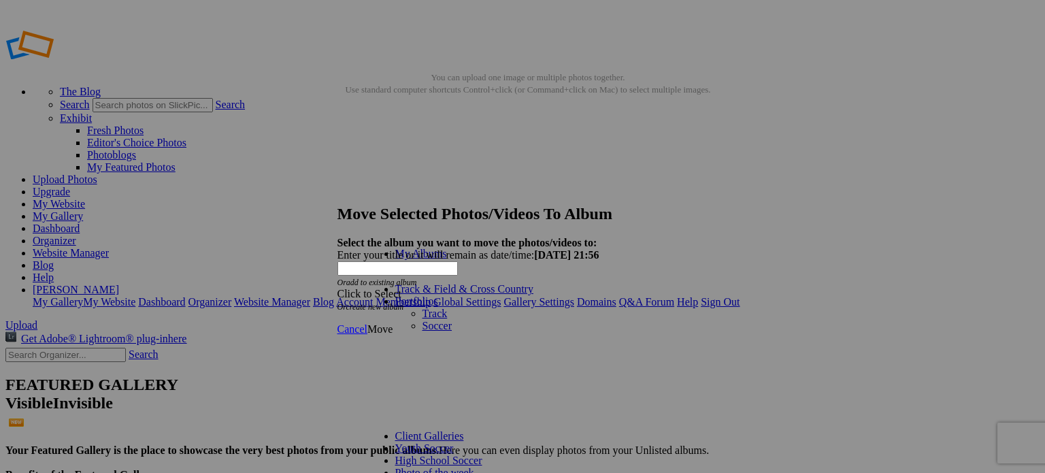
click at [423, 308] on link "Track" at bounding box center [435, 314] width 25 height 12
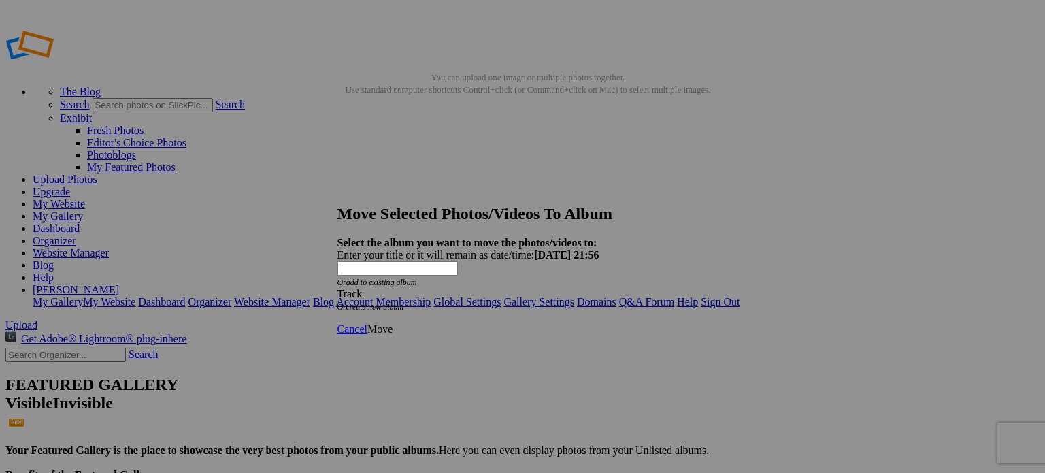
click at [393, 323] on span "Move" at bounding box center [380, 329] width 25 height 12
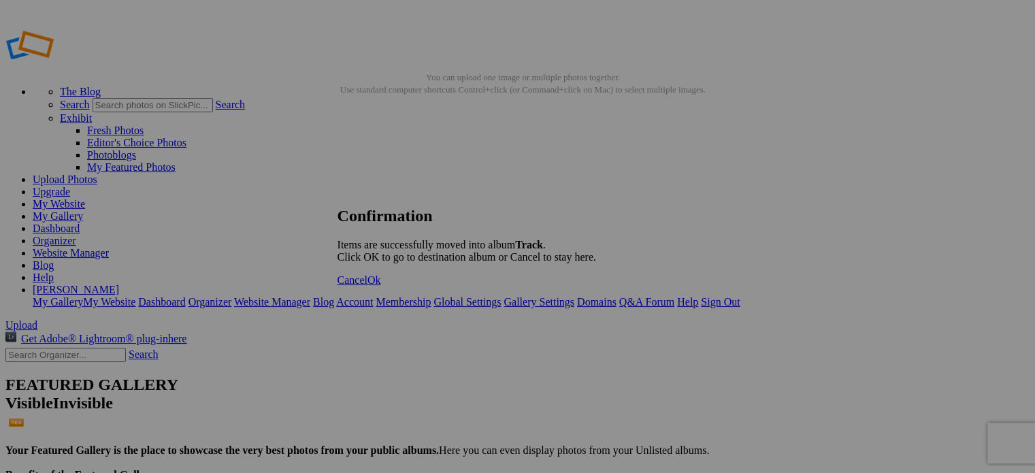
click at [381, 286] on span "Ok" at bounding box center [375, 280] width 14 height 12
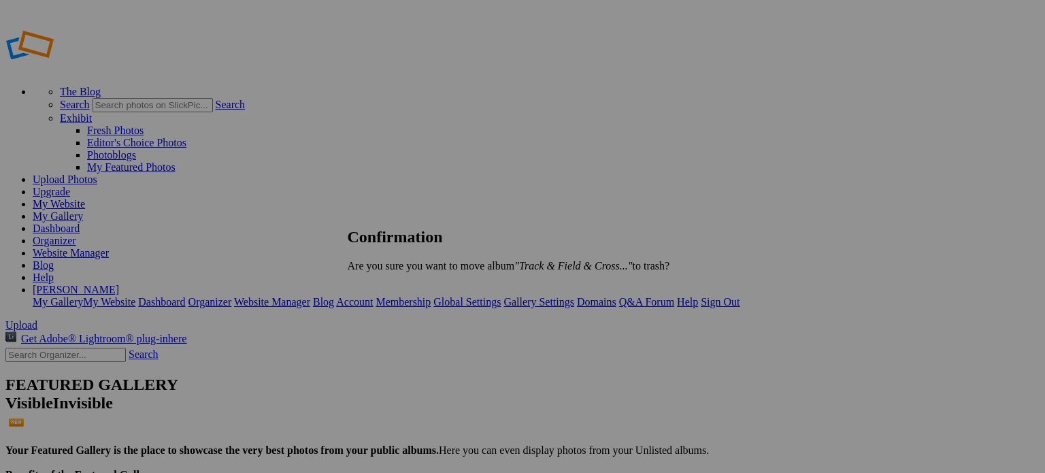
click at [393, 291] on span "Yes" at bounding box center [386, 289] width 16 height 12
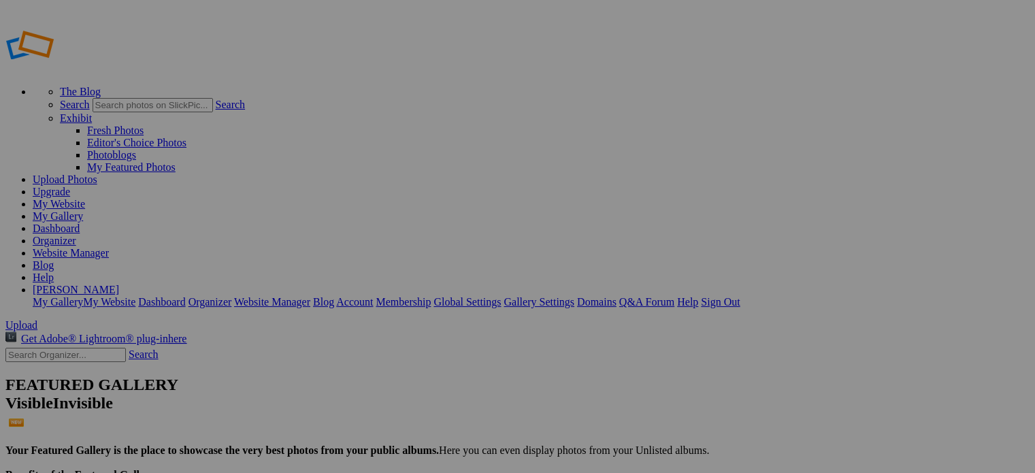
type input "Track & Field, Cross Country"
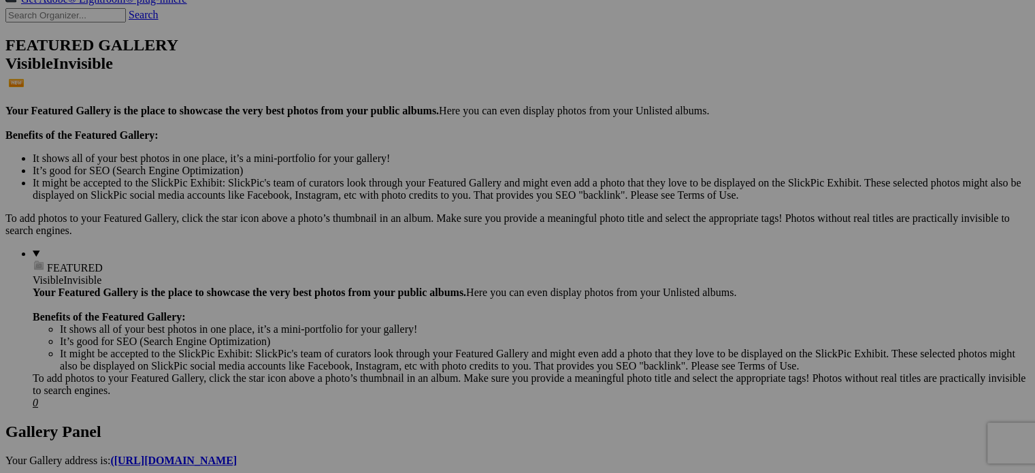
scroll to position [363, 0]
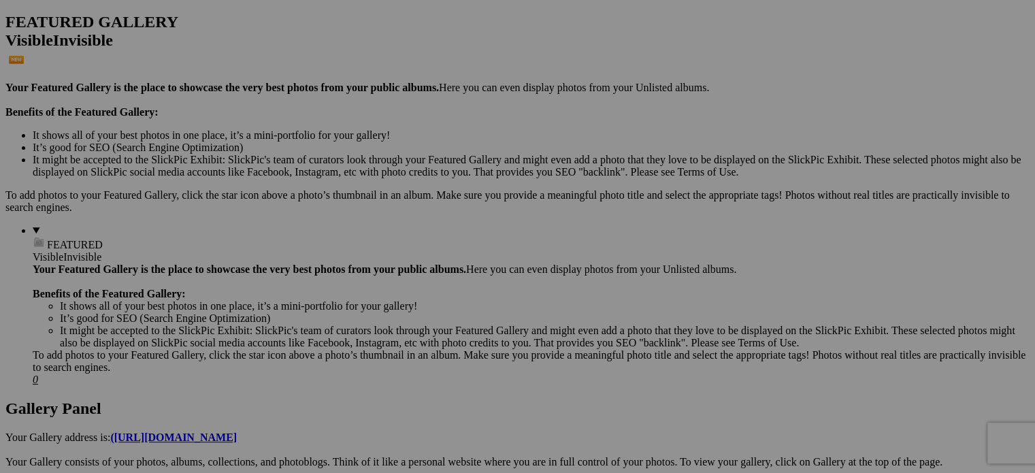
drag, startPoint x: 256, startPoint y: 378, endPoint x: 450, endPoint y: 37, distance: 392.3
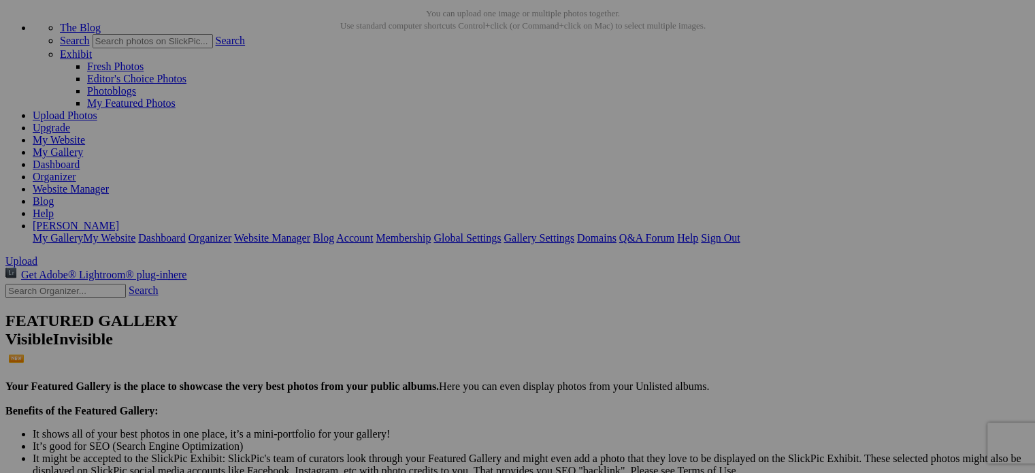
scroll to position [91, 0]
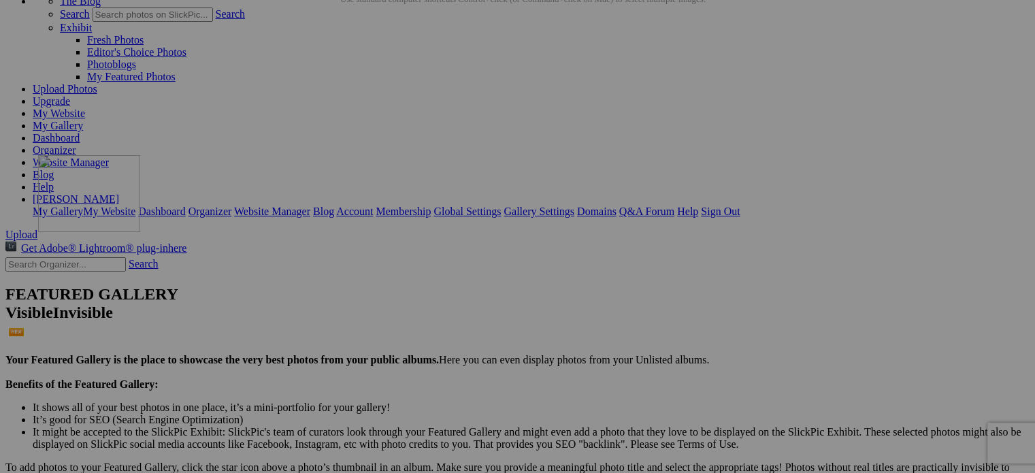
drag, startPoint x: 521, startPoint y: 302, endPoint x: 234, endPoint y: 273, distance: 288.0
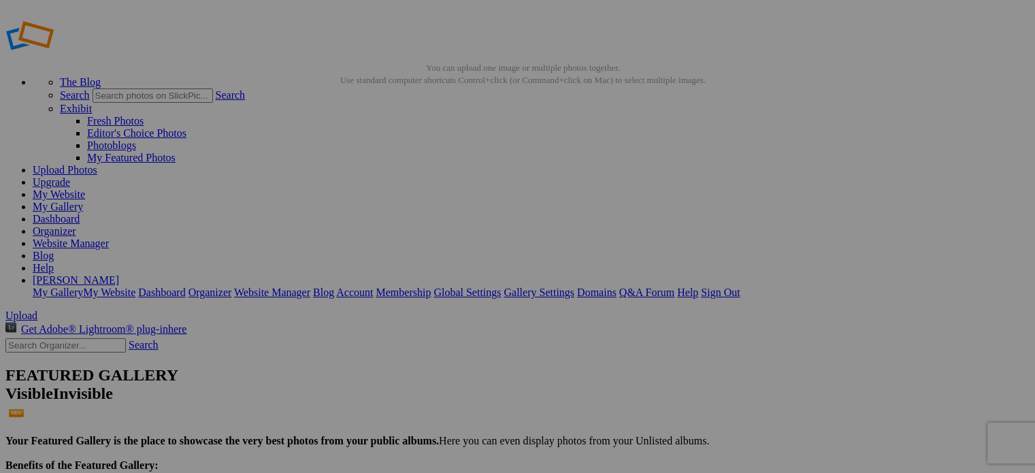
scroll to position [0, 0]
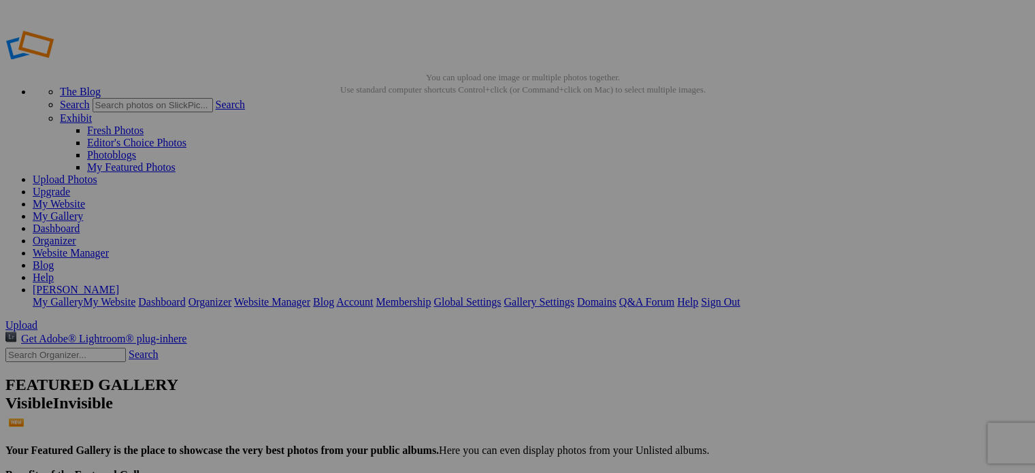
click at [85, 198] on link "My Website" at bounding box center [59, 204] width 52 height 12
